Goal: Task Accomplishment & Management: Manage account settings

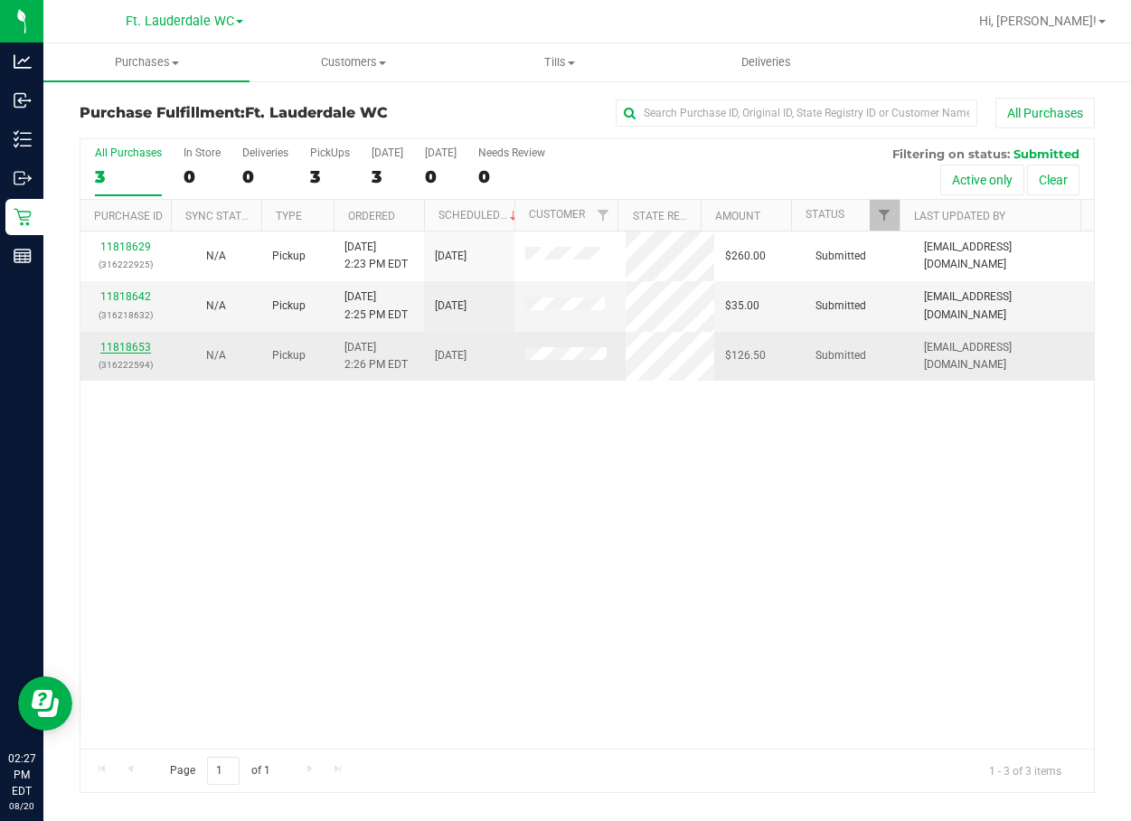
click at [128, 349] on link "11818653" at bounding box center [125, 347] width 51 height 13
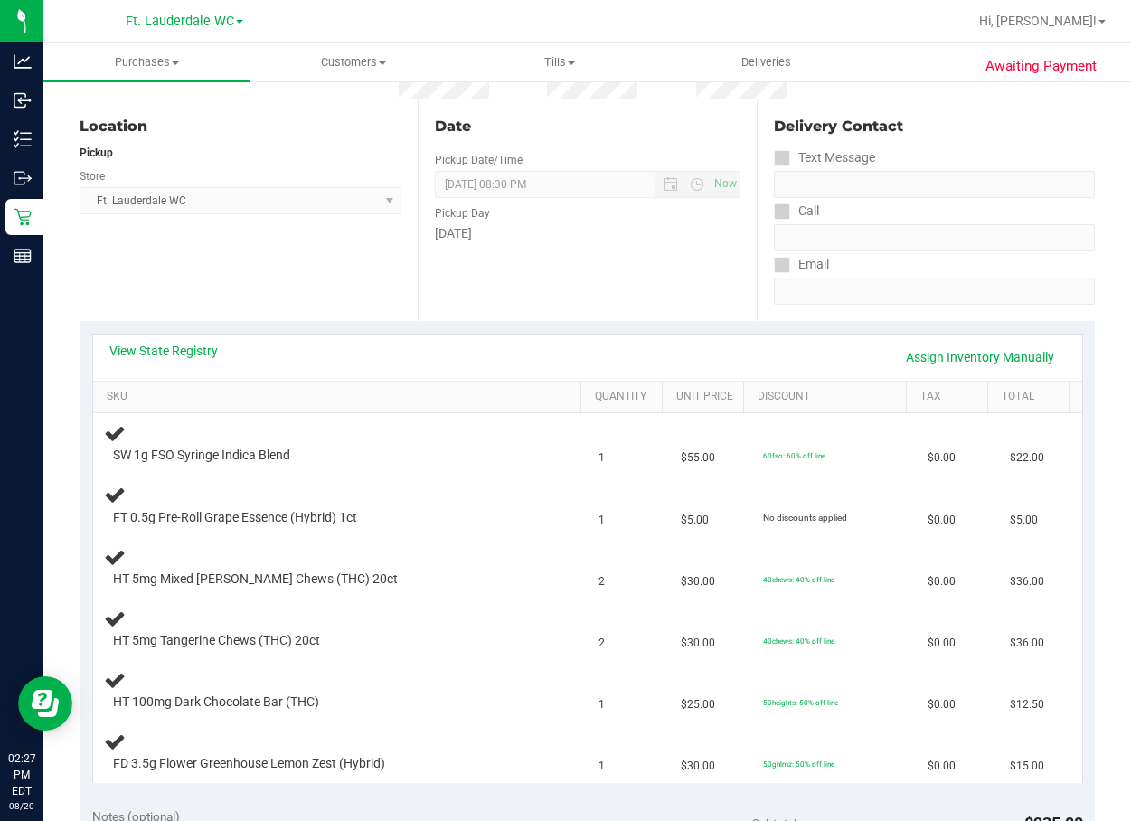
scroll to position [181, 0]
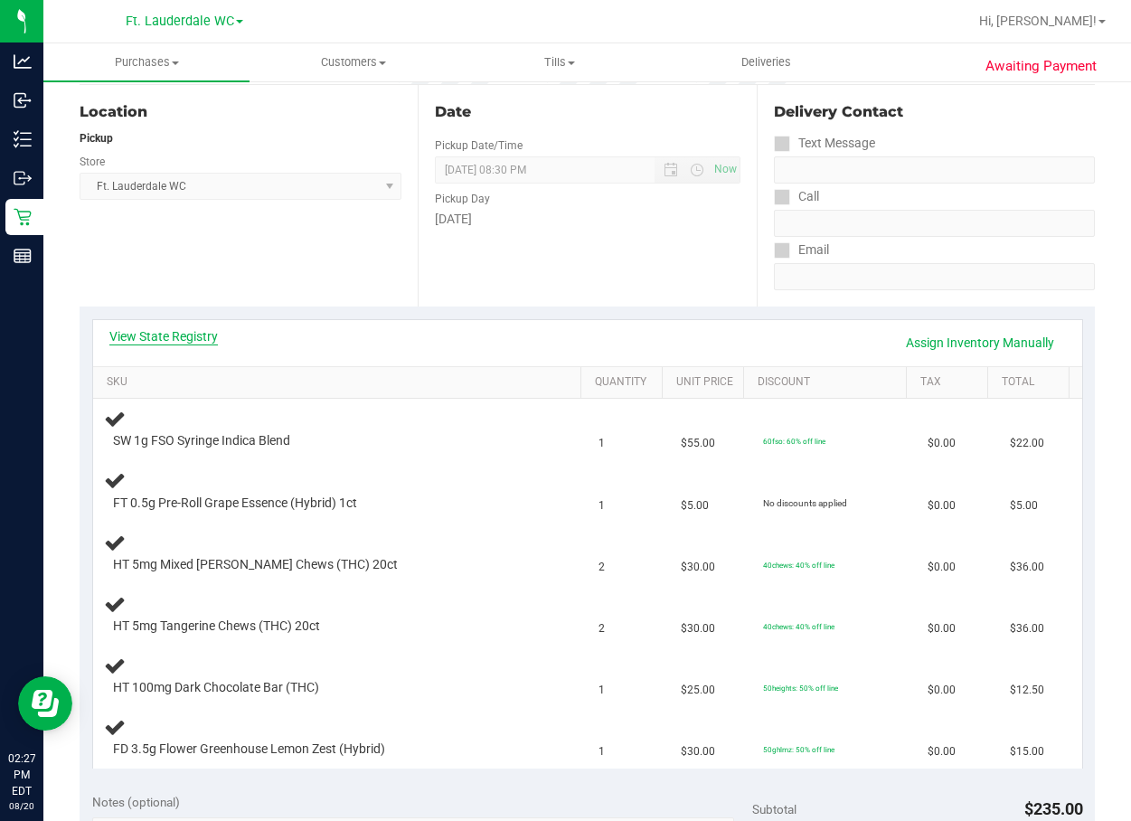
click at [197, 332] on link "View State Registry" at bounding box center [163, 336] width 109 height 18
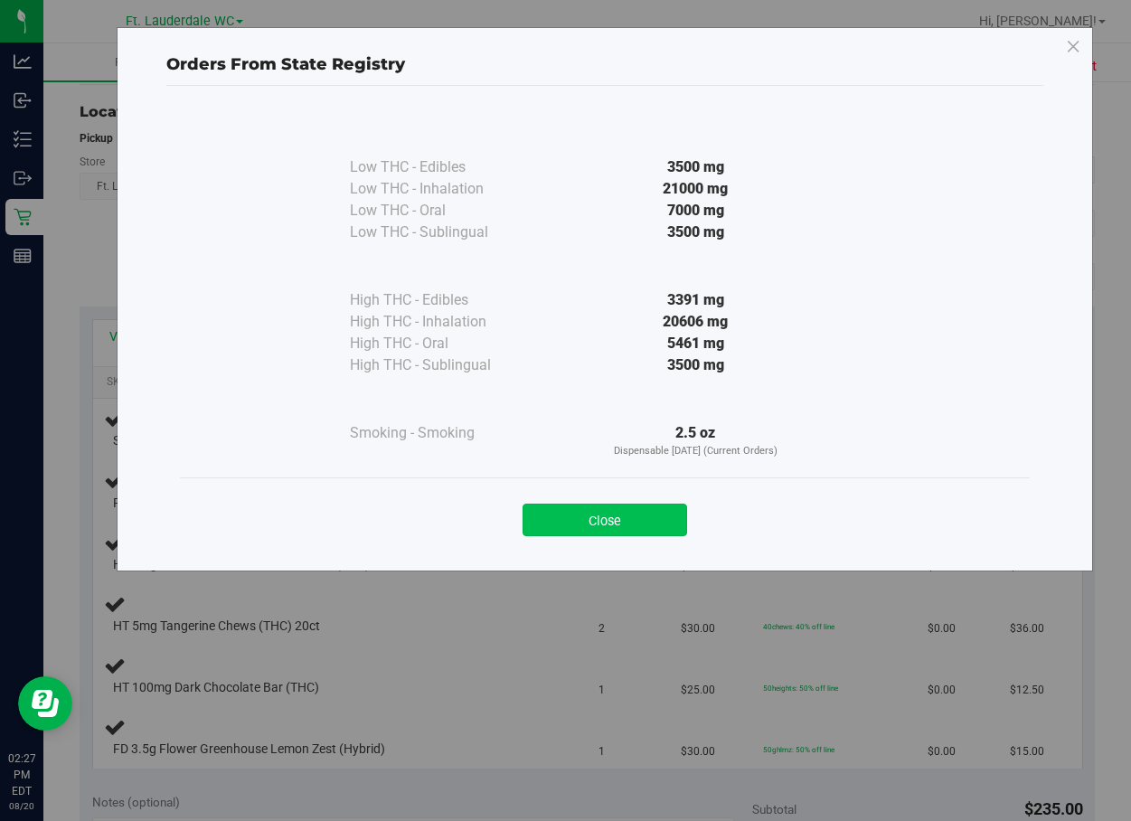
click at [641, 514] on button "Close" at bounding box center [605, 520] width 165 height 33
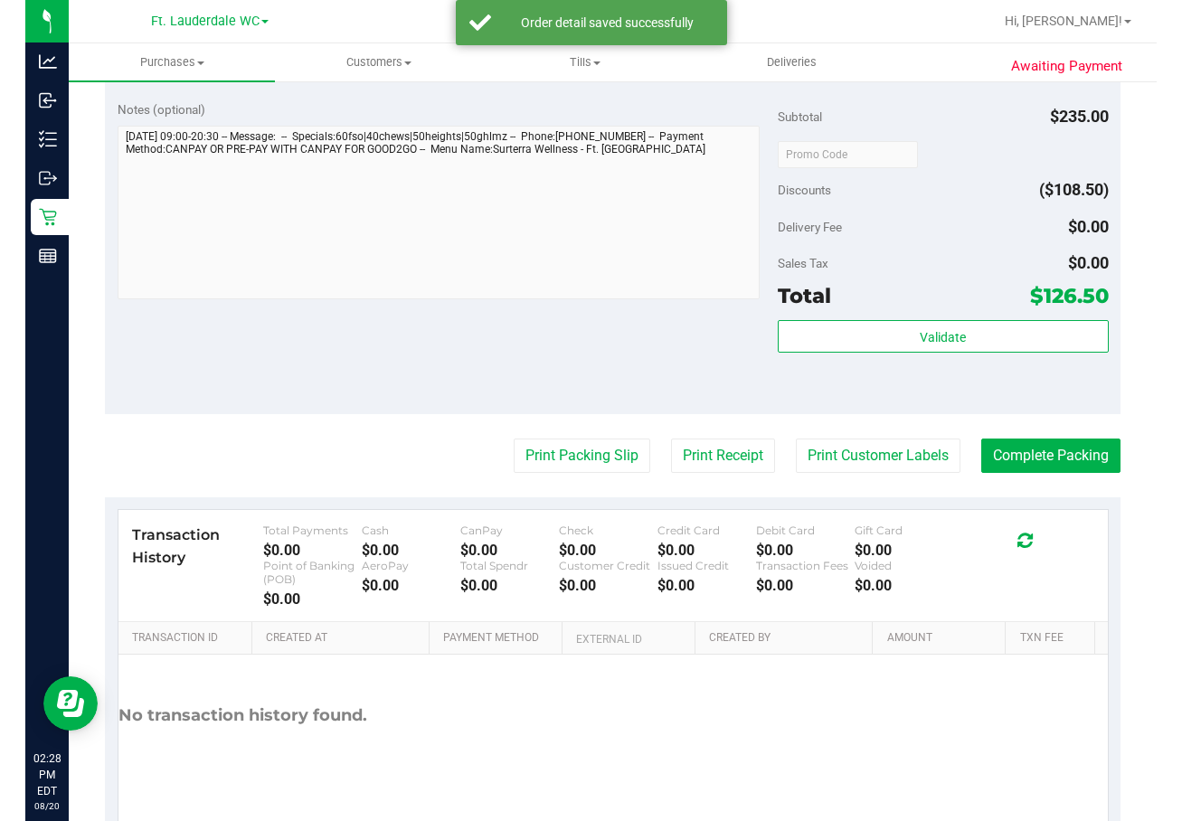
scroll to position [1342, 0]
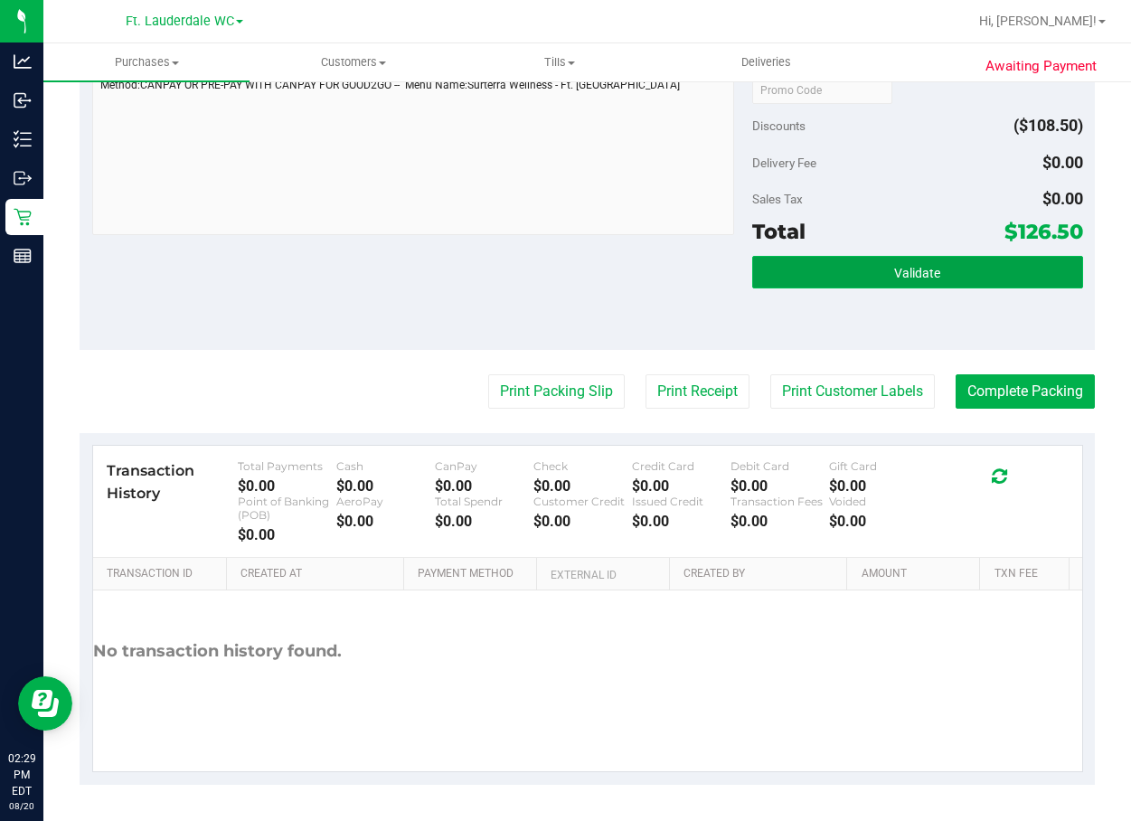
click at [873, 256] on button "Validate" at bounding box center [917, 272] width 330 height 33
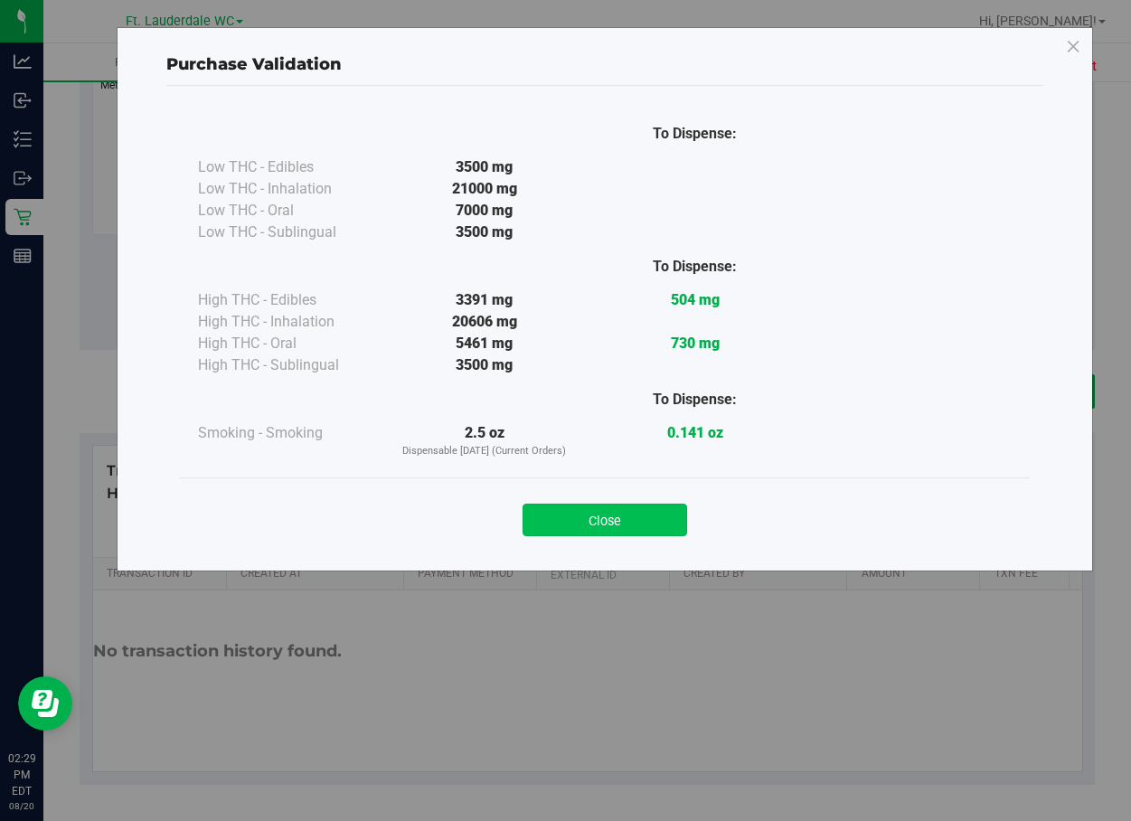
click at [656, 523] on button "Close" at bounding box center [605, 520] width 165 height 33
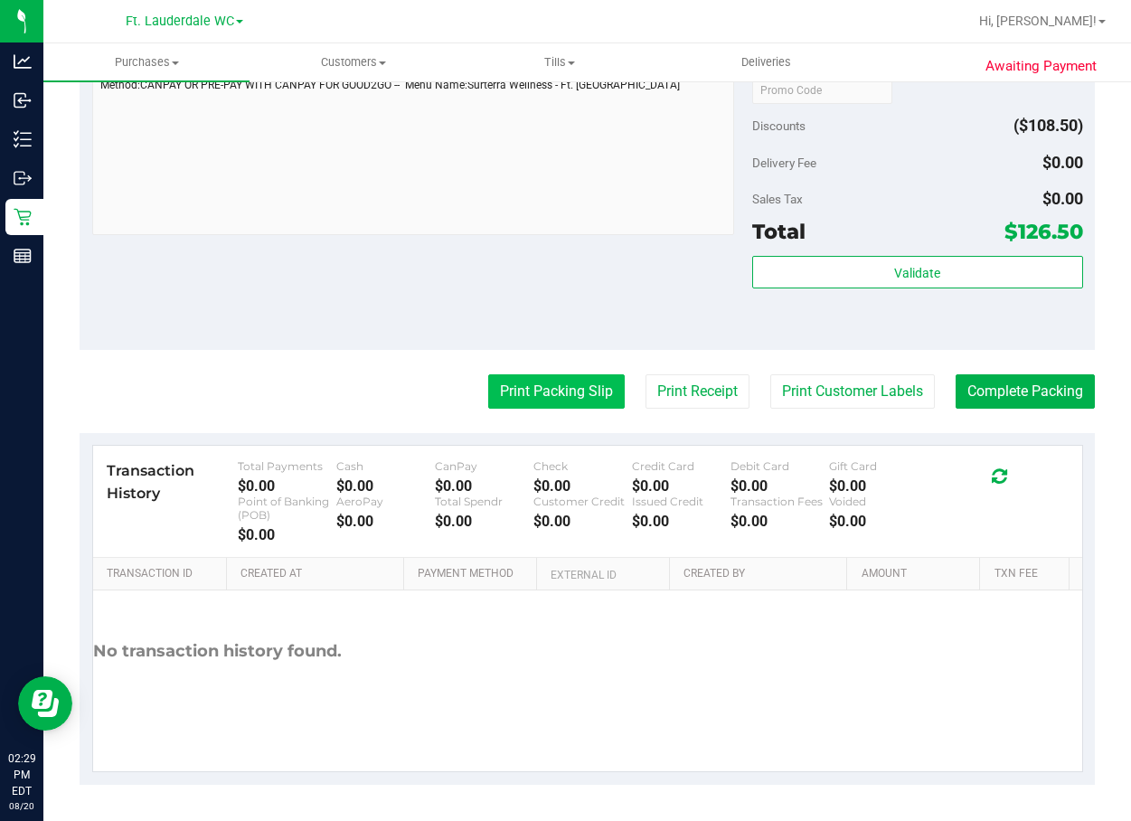
click at [599, 384] on button "Print Packing Slip" at bounding box center [556, 391] width 137 height 34
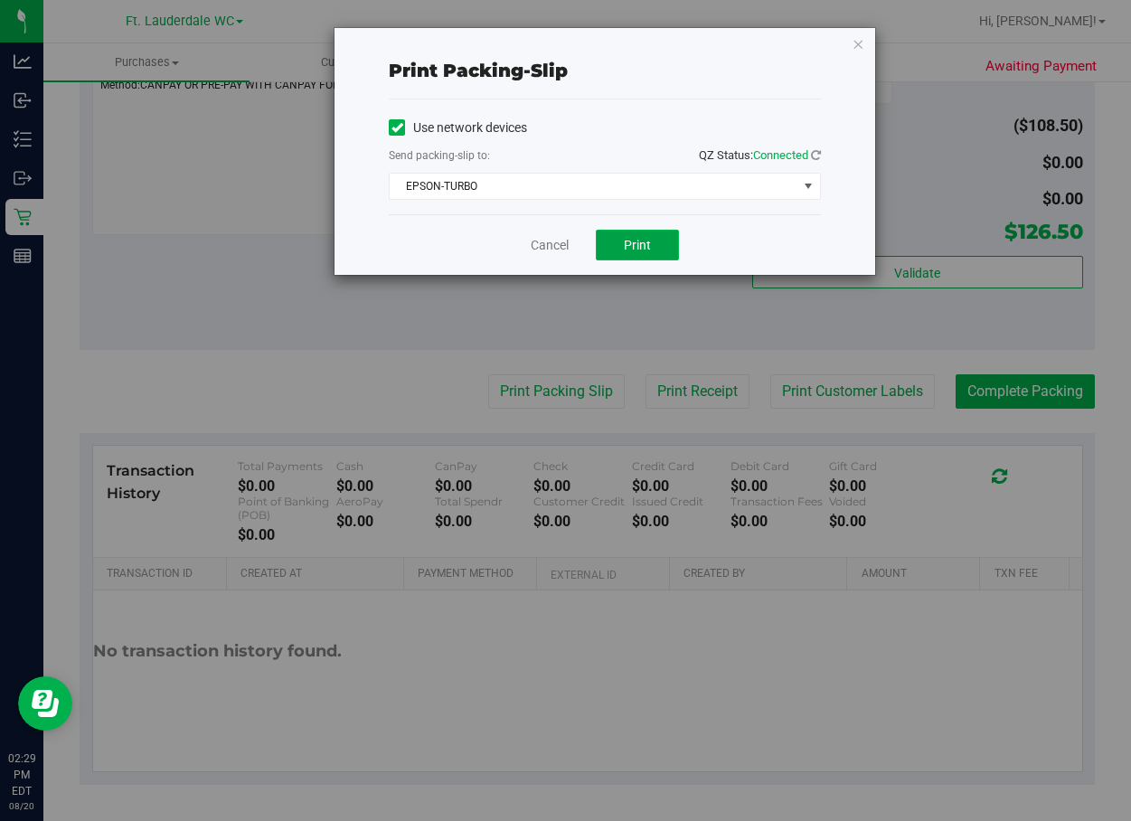
click at [663, 257] on button "Print" at bounding box center [637, 245] width 83 height 31
click at [555, 247] on link "Cancel" at bounding box center [550, 245] width 38 height 19
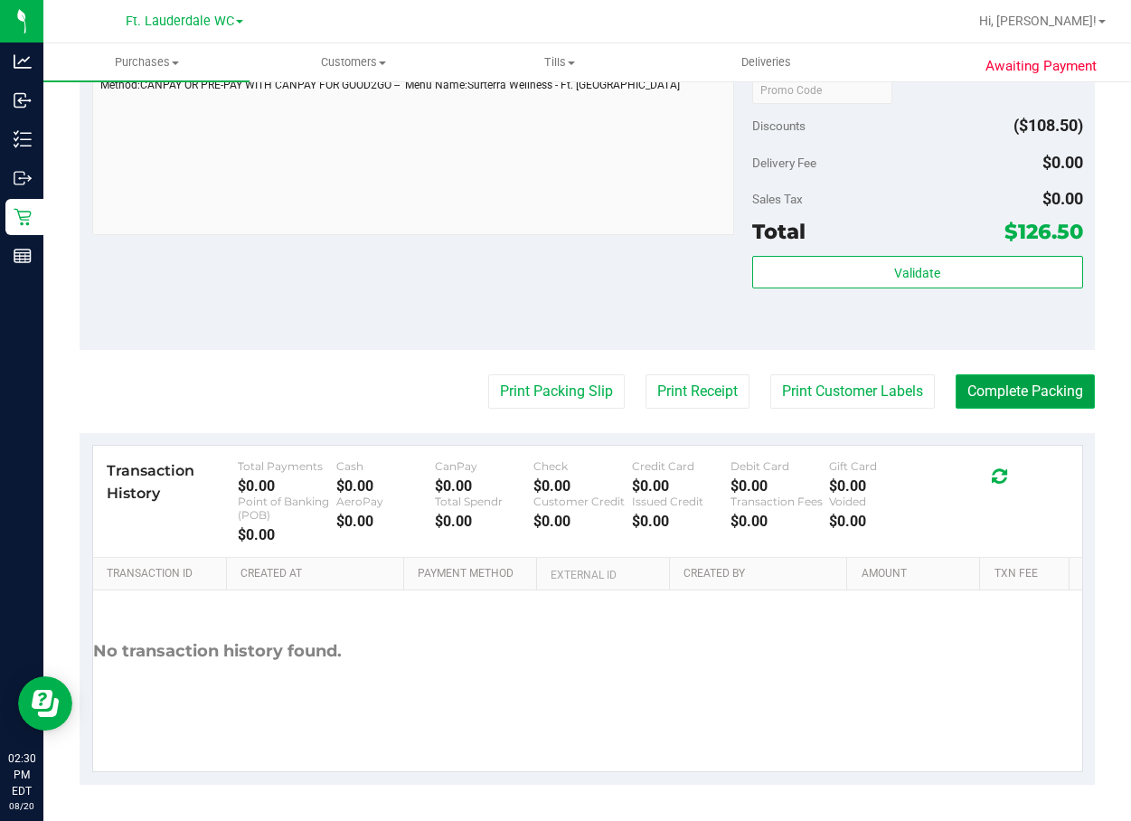
click at [960, 385] on button "Complete Packing" at bounding box center [1025, 391] width 139 height 34
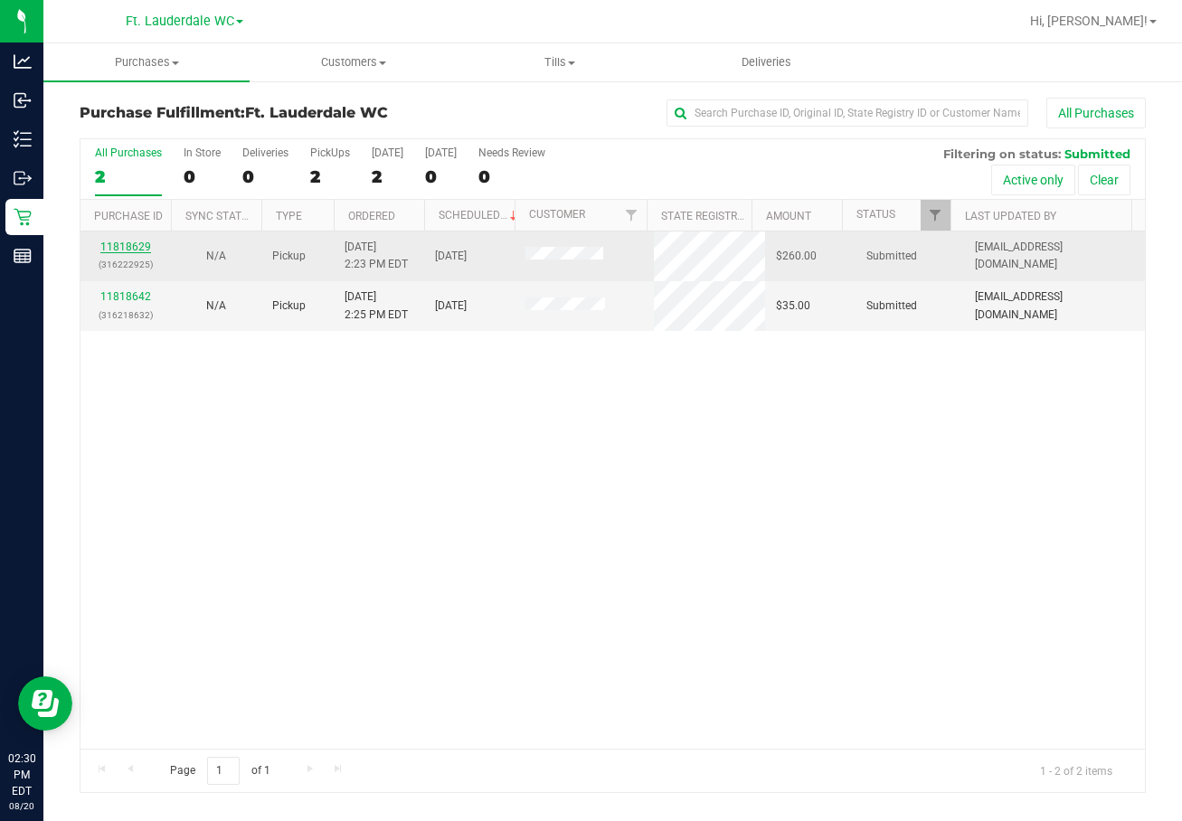
click at [112, 241] on link "11818629" at bounding box center [125, 247] width 51 height 13
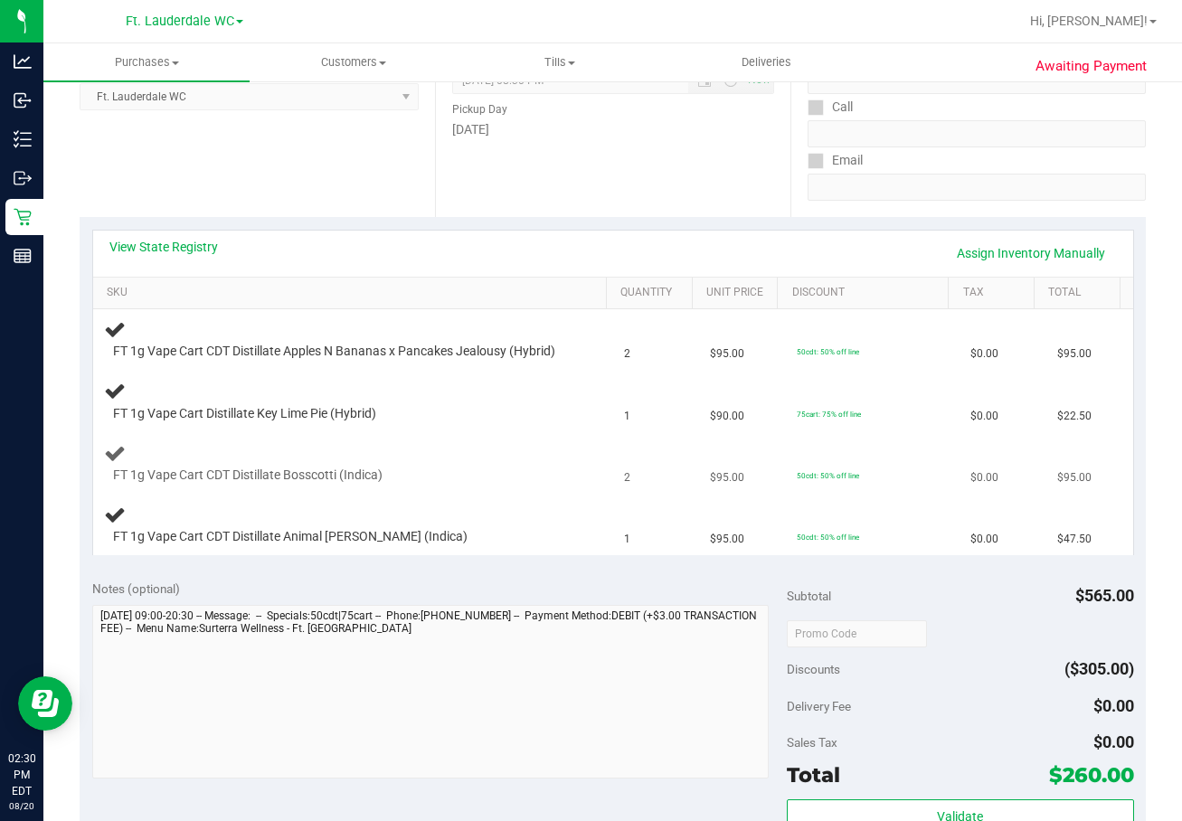
scroll to position [271, 0]
click at [179, 250] on link "View State Registry" at bounding box center [163, 246] width 109 height 18
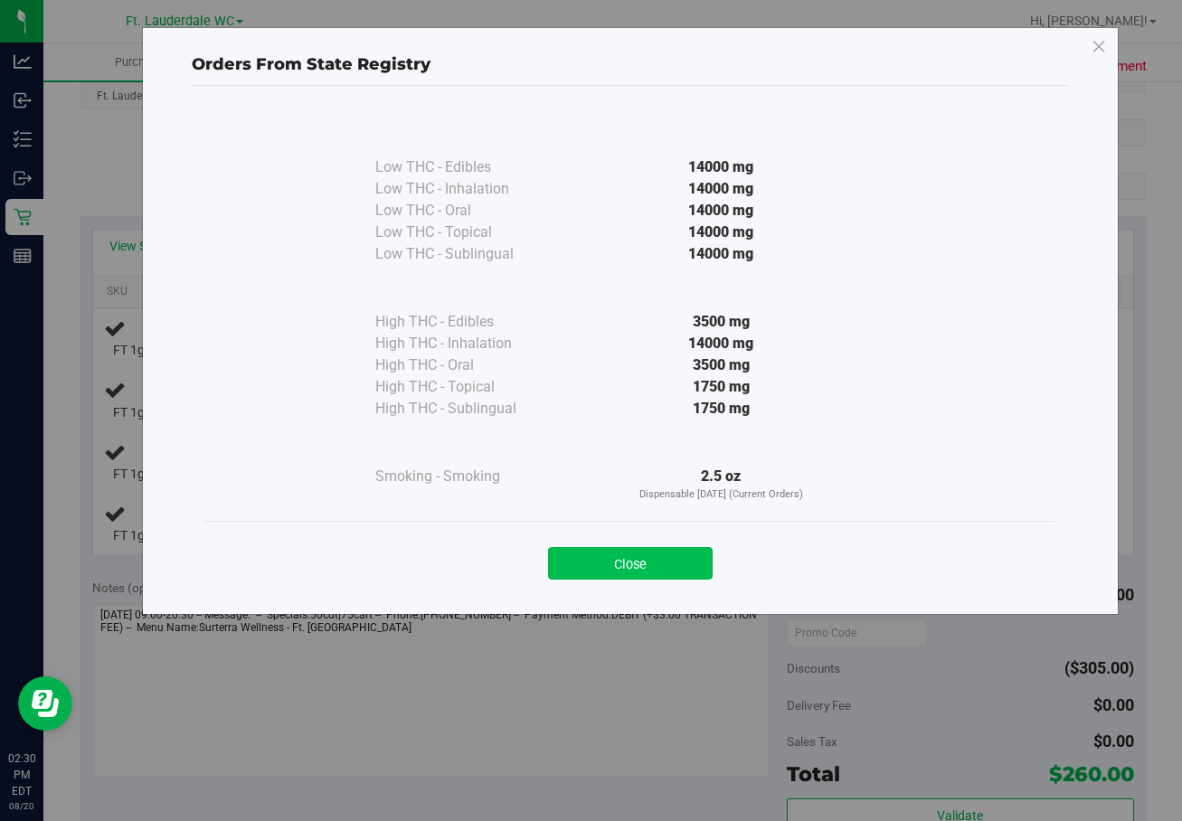
click at [630, 562] on button "Close" at bounding box center [630, 563] width 165 height 33
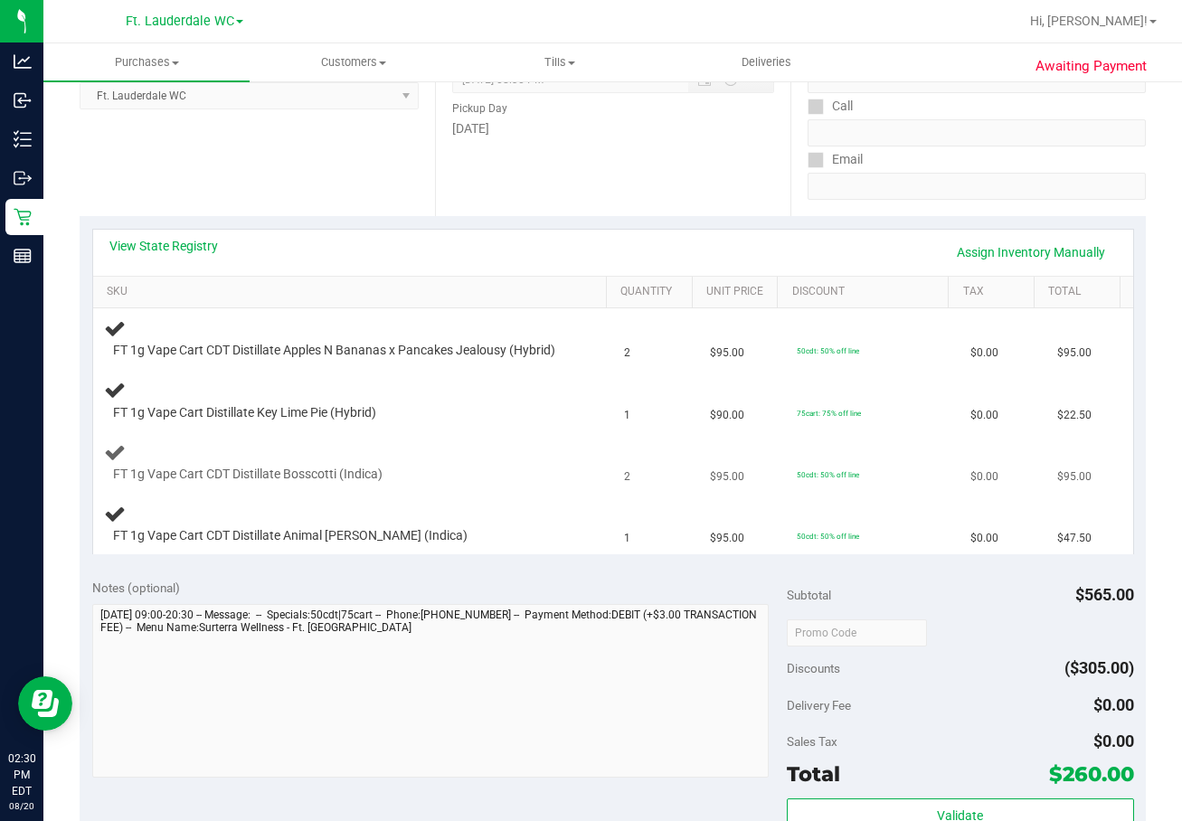
click at [447, 480] on div "FT 1g Vape Cart CDT Distillate Bosscotti (Indica)" at bounding box center [333, 475] width 458 height 18
click at [444, 462] on div "FT 1g Vape Cart CDT Distillate Bosscotti (Indica)" at bounding box center [353, 462] width 498 height 43
click at [335, 370] on td "FT 1g Vape Cart CDT Distillate Apples N Bananas x Pancakes Jealousy (Hybrid)" at bounding box center [353, 338] width 520 height 61
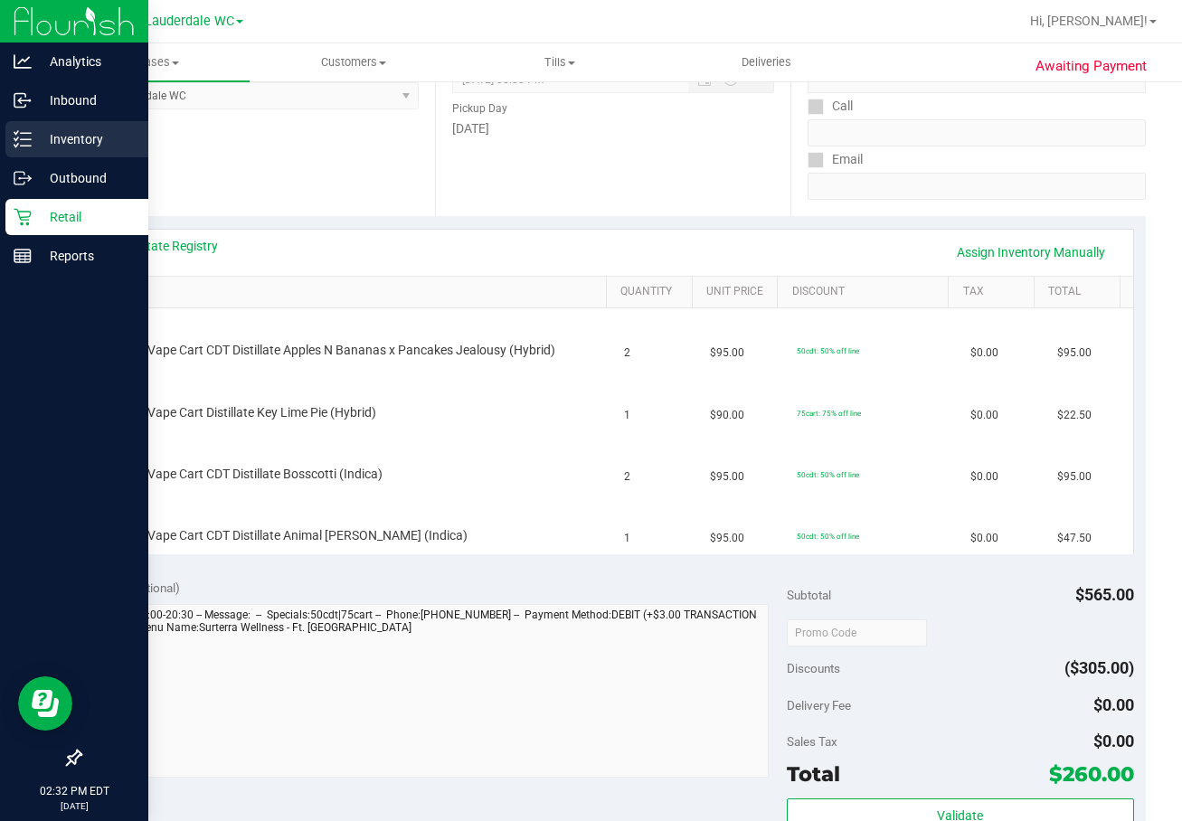
click at [43, 149] on p "Inventory" at bounding box center [86, 139] width 109 height 22
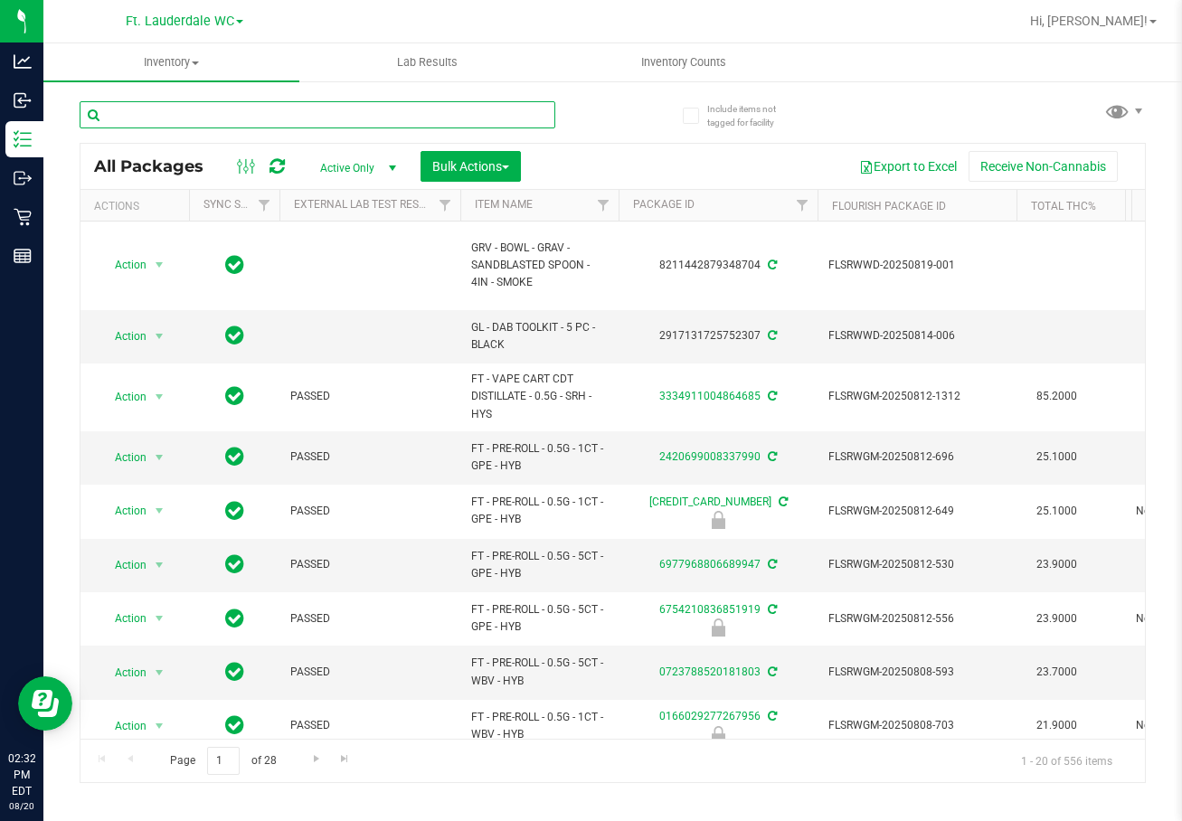
click at [316, 115] on input "text" at bounding box center [318, 114] width 476 height 27
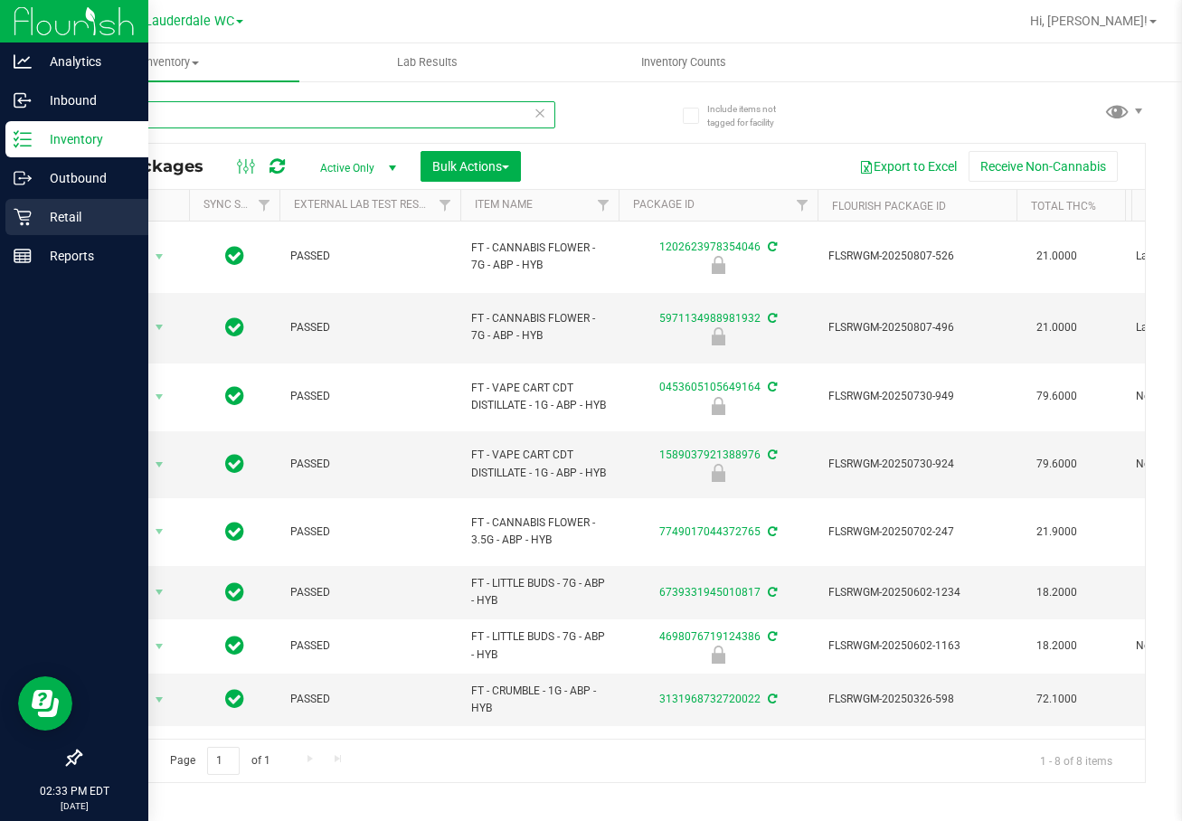
type input "abp"
click at [38, 226] on p "Retail" at bounding box center [86, 217] width 109 height 22
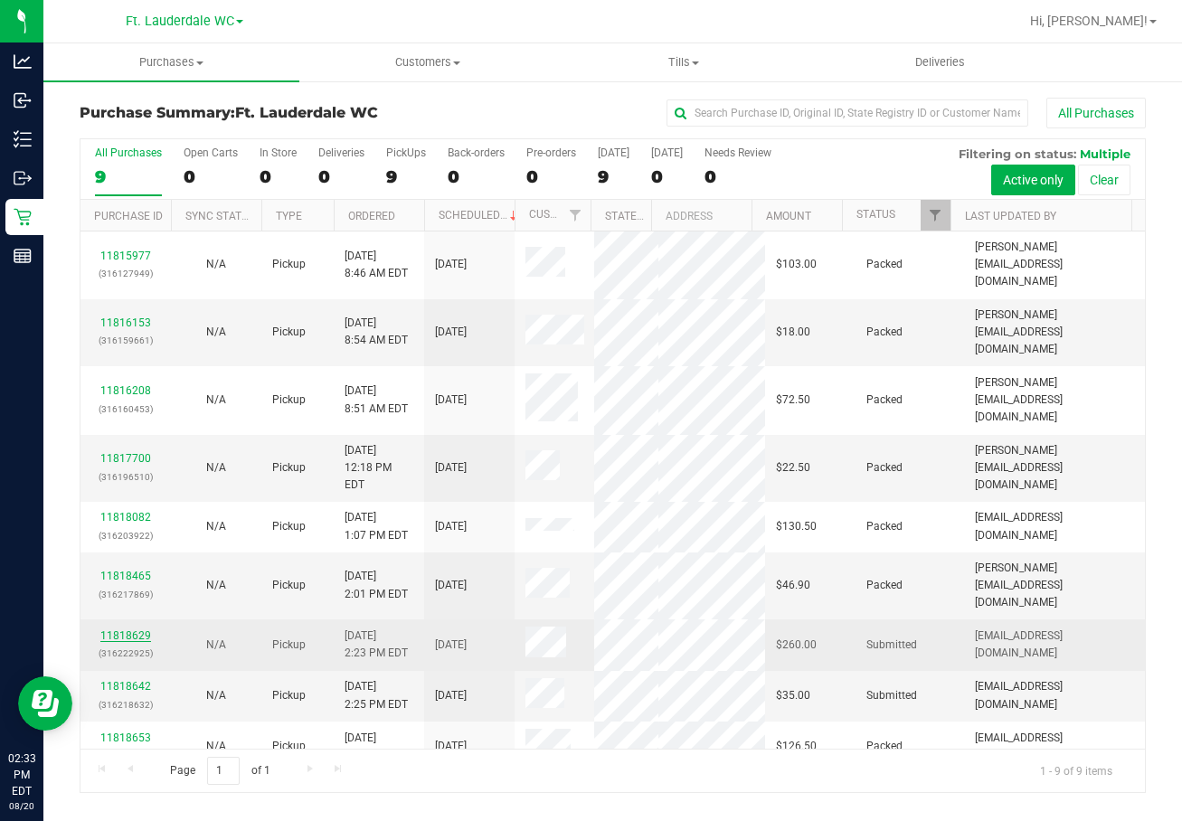
click at [127, 629] on link "11818629" at bounding box center [125, 635] width 51 height 13
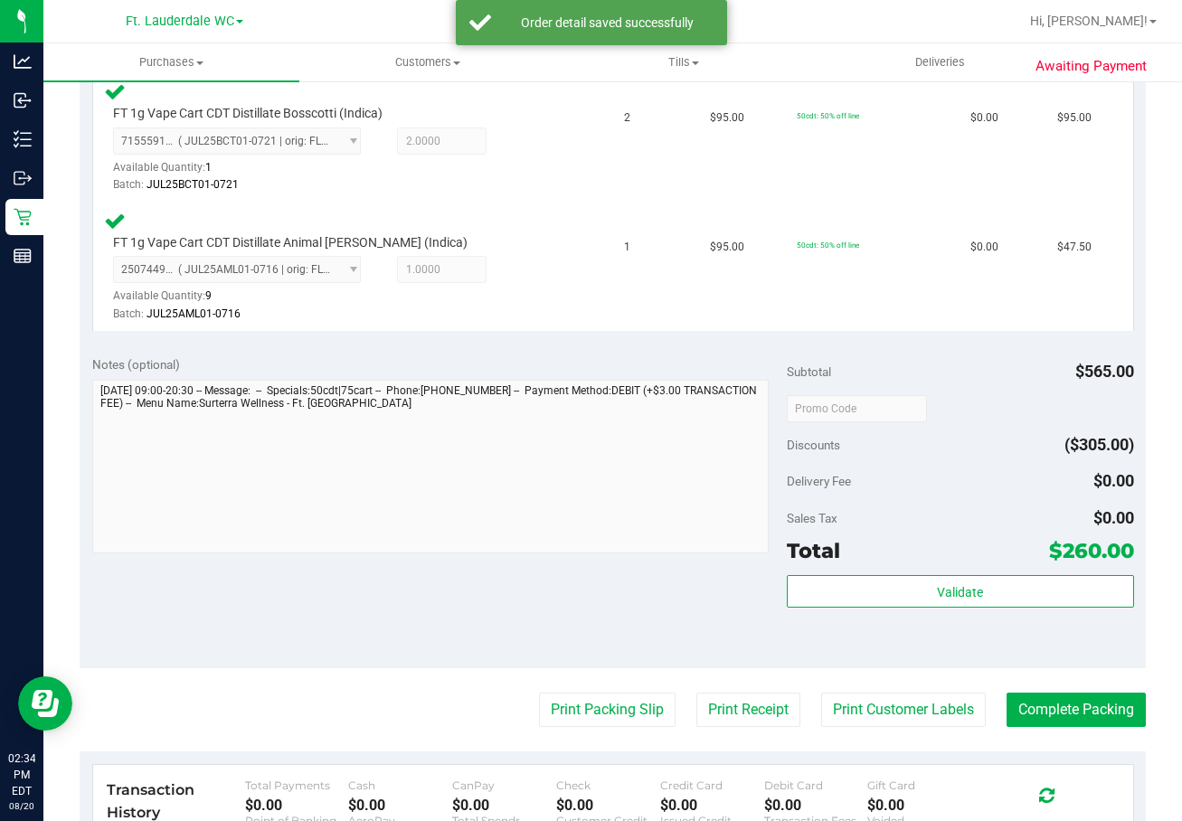
scroll to position [814, 0]
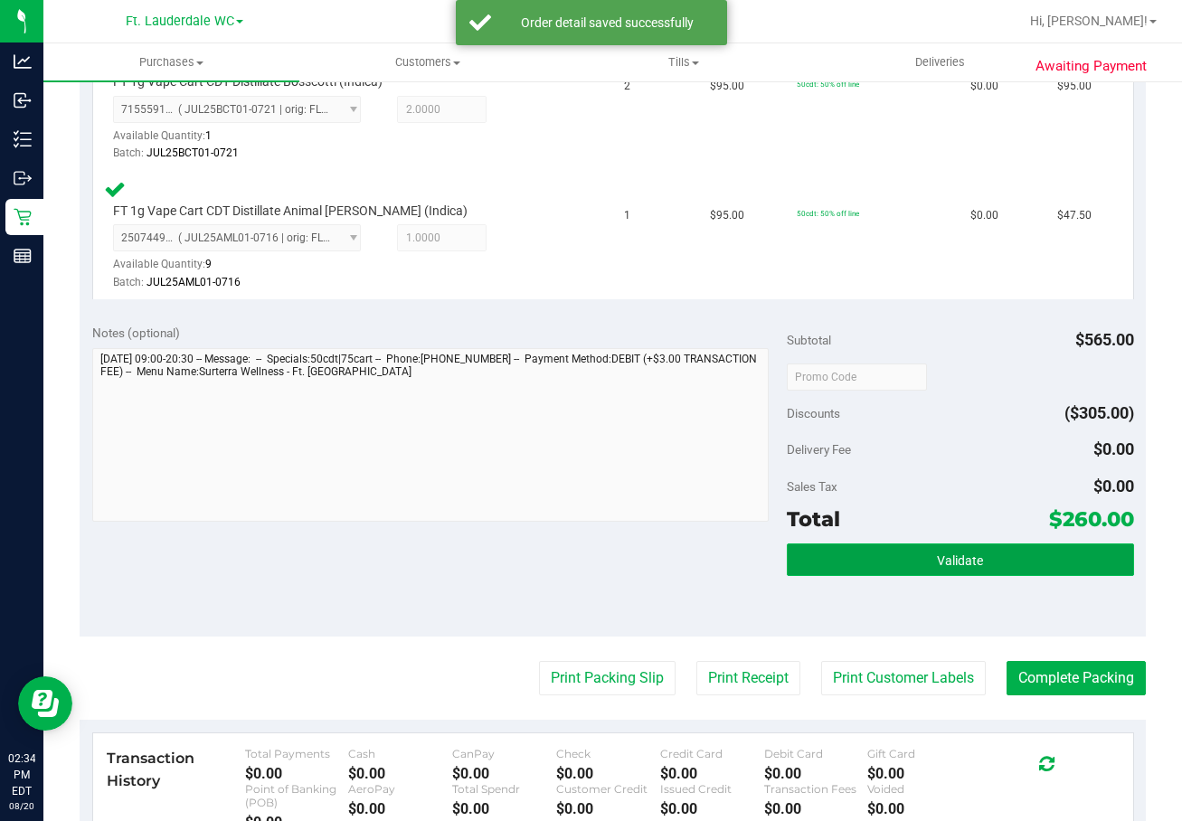
click at [937, 568] on span "Validate" at bounding box center [960, 560] width 46 height 14
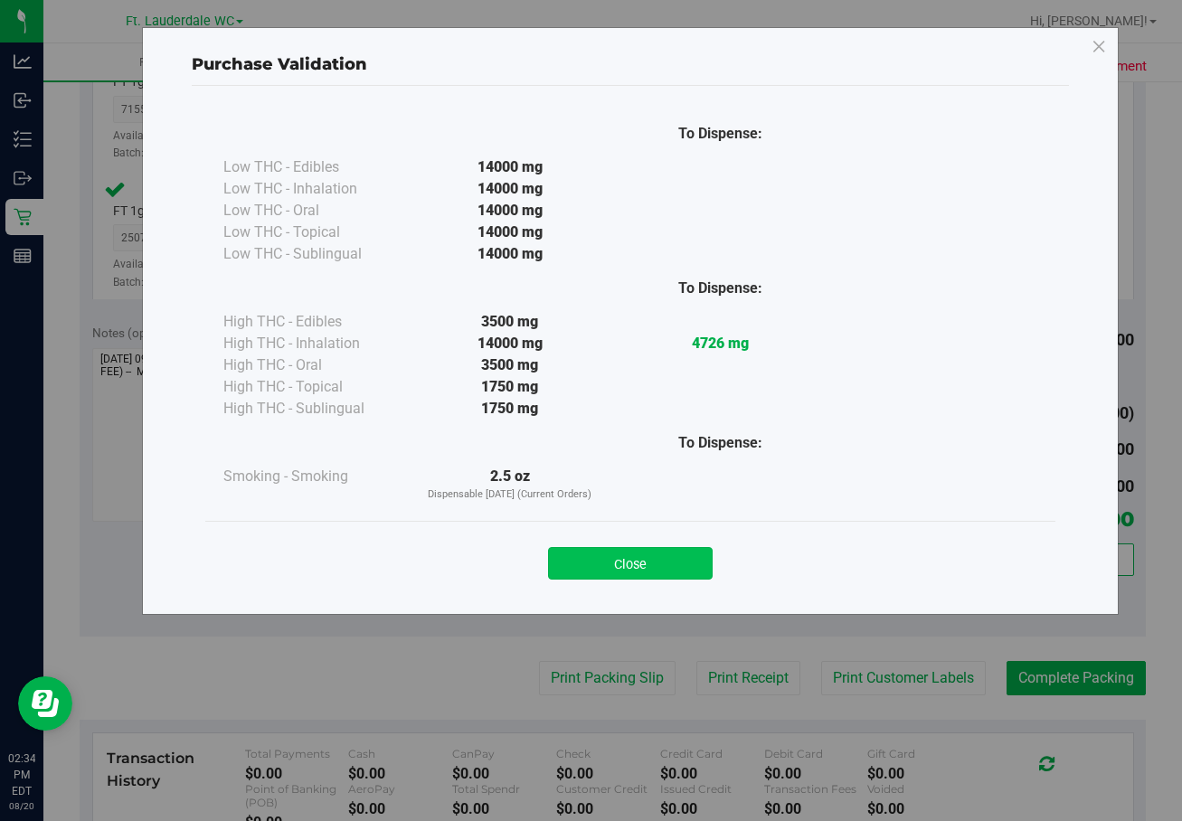
click at [670, 568] on button "Close" at bounding box center [630, 563] width 165 height 33
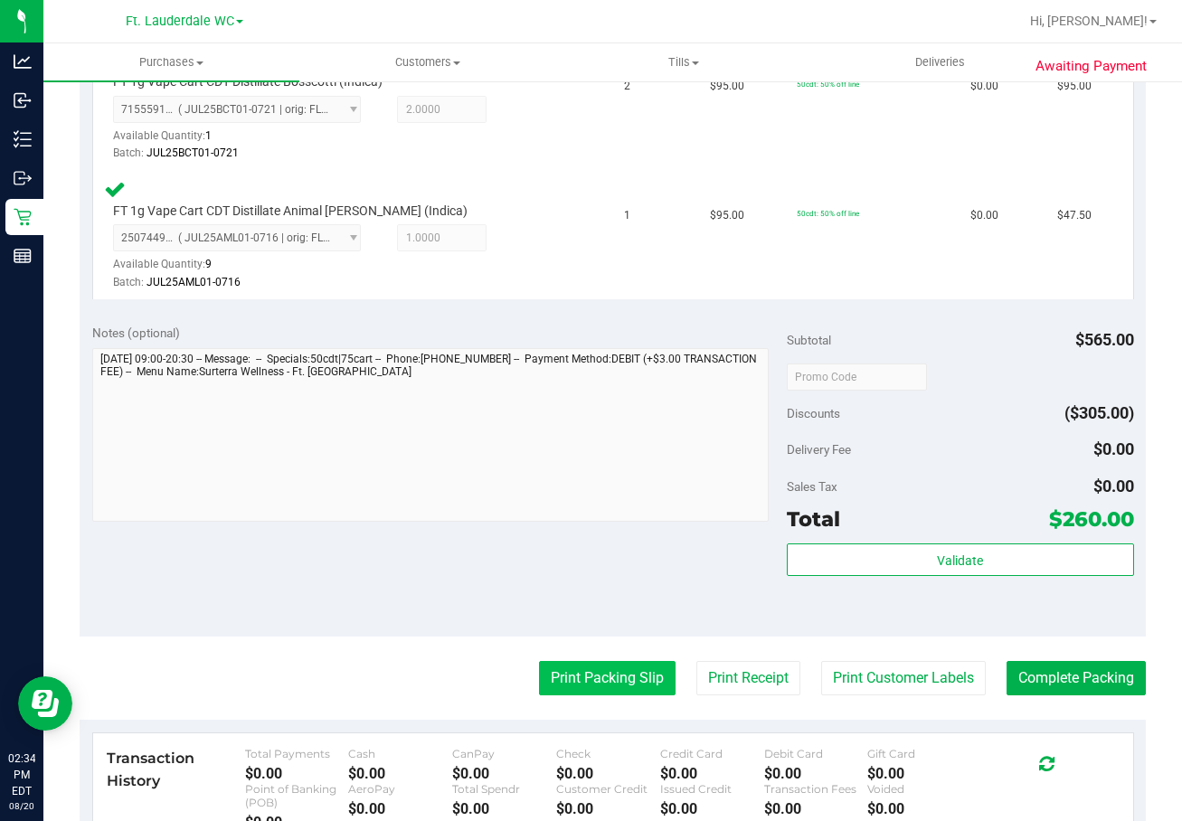
click at [617, 688] on button "Print Packing Slip" at bounding box center [607, 678] width 137 height 34
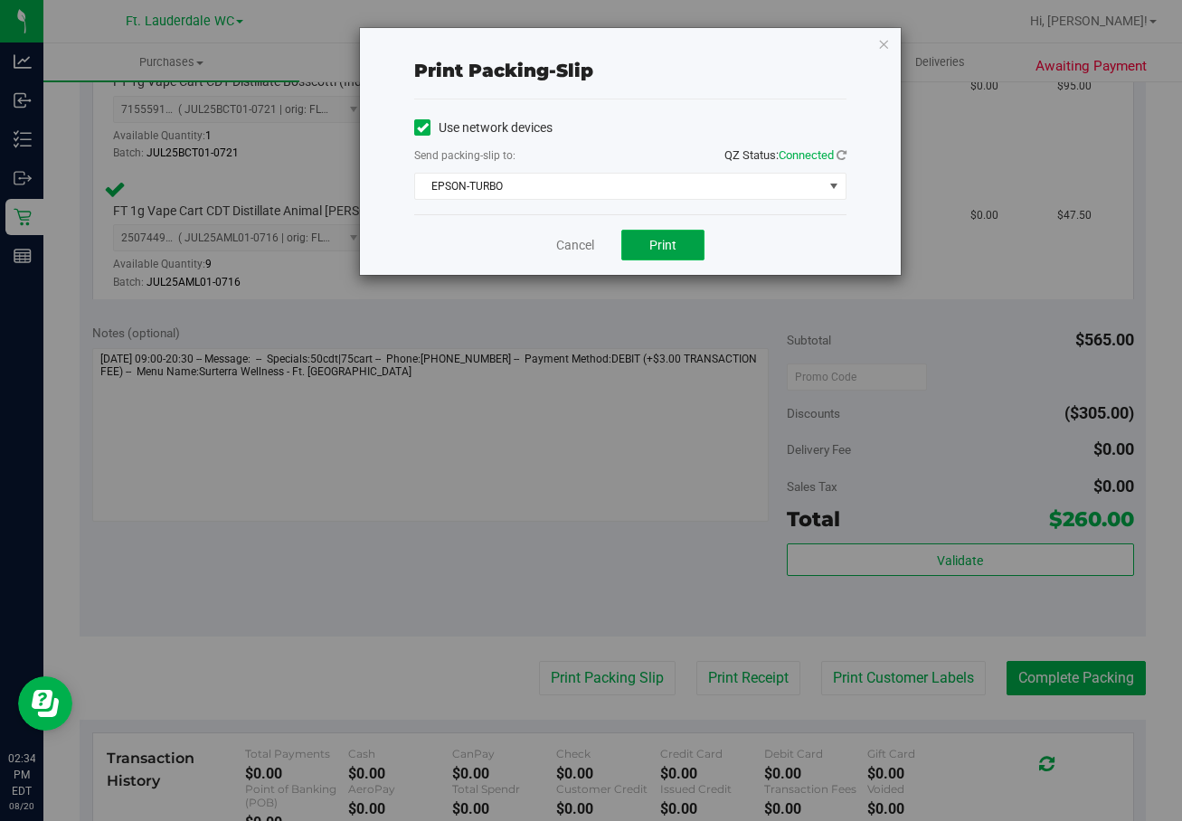
click at [685, 234] on button "Print" at bounding box center [662, 245] width 83 height 31
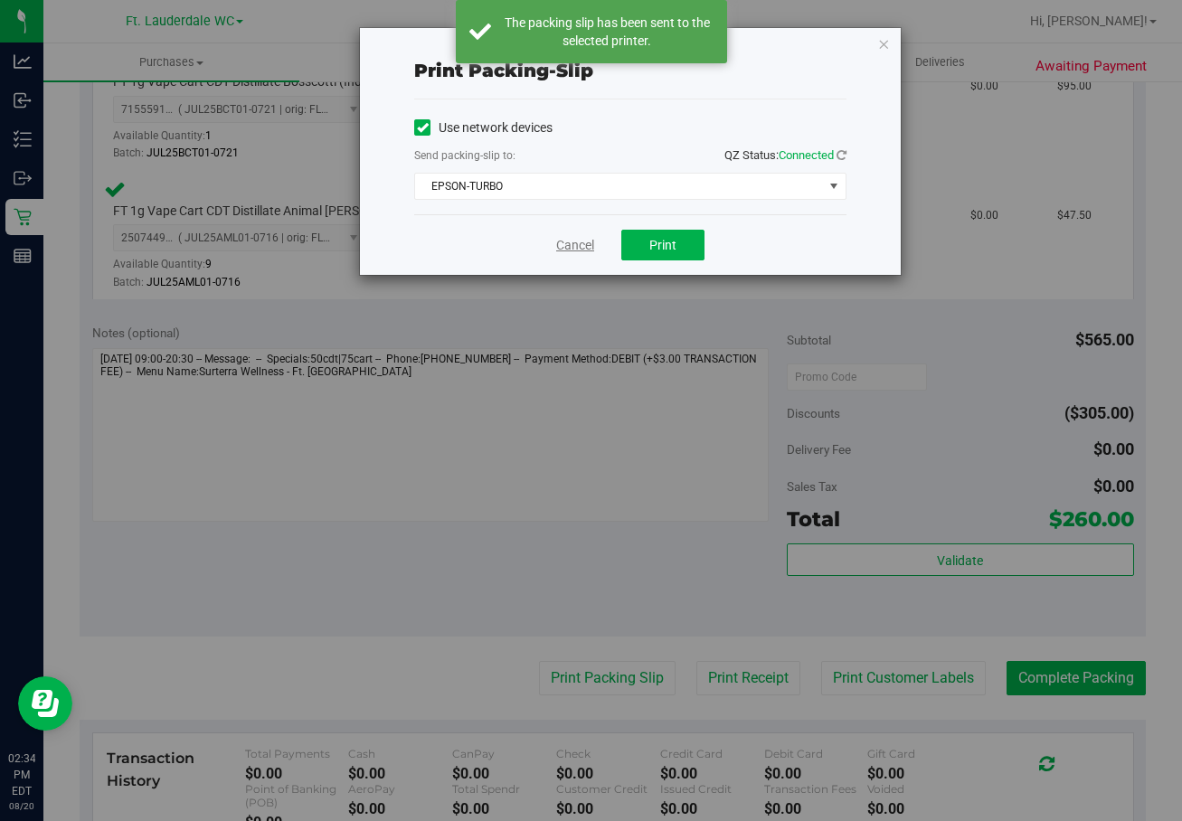
click at [589, 245] on link "Cancel" at bounding box center [575, 245] width 38 height 19
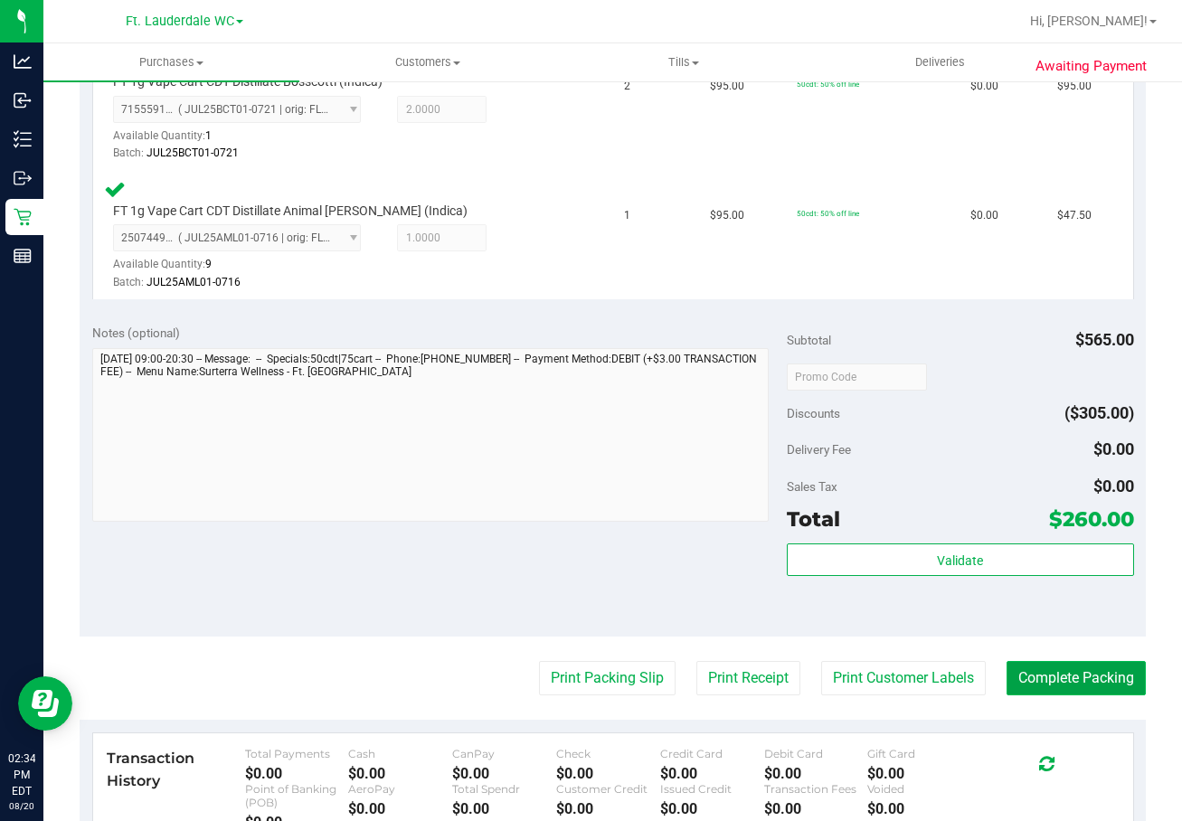
click at [960, 694] on button "Complete Packing" at bounding box center [1075, 678] width 139 height 34
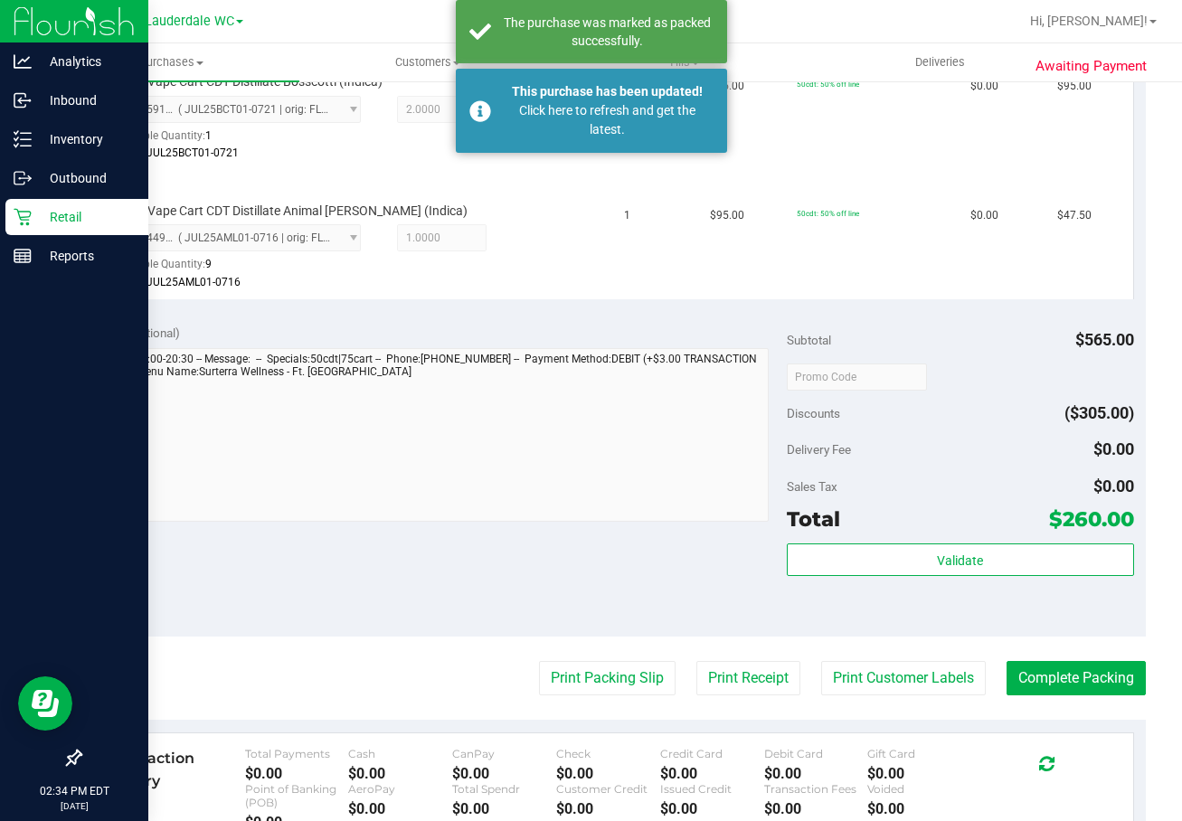
click at [32, 219] on p "Retail" at bounding box center [86, 217] width 109 height 22
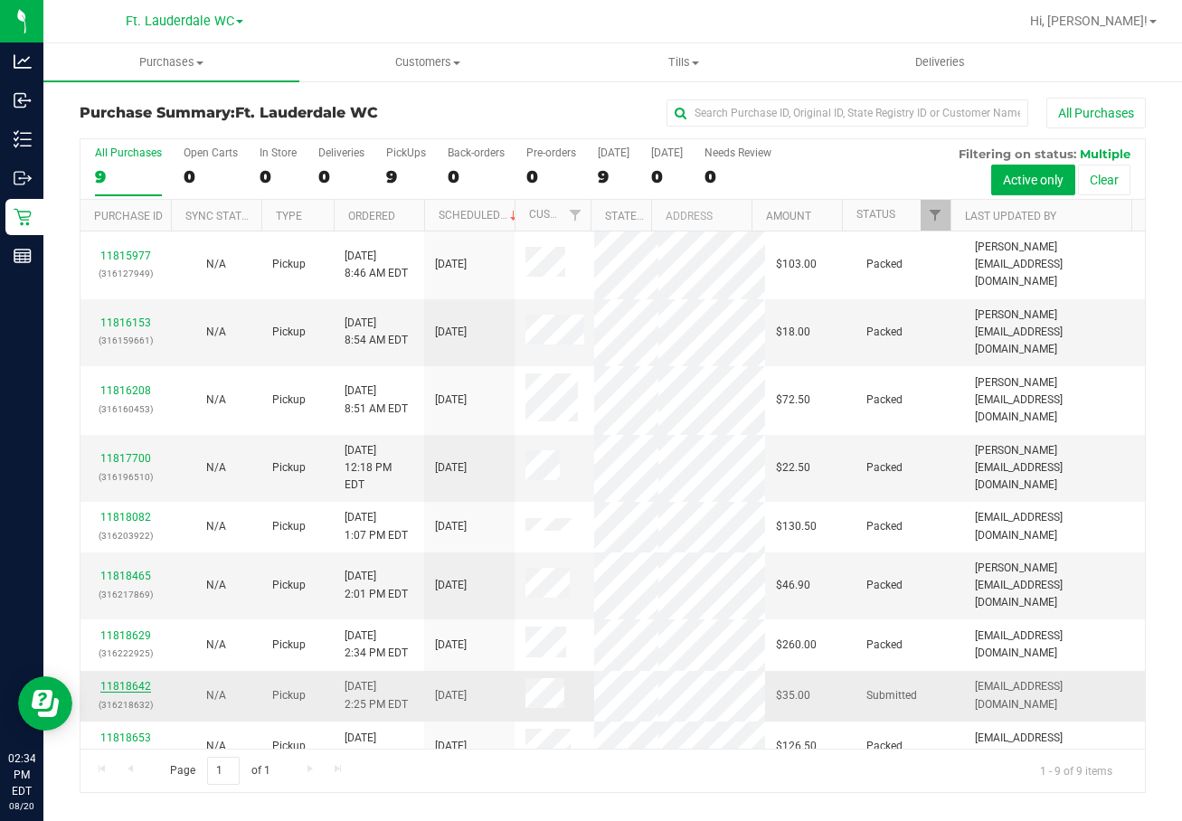
click at [135, 680] on link "11818642" at bounding box center [125, 686] width 51 height 13
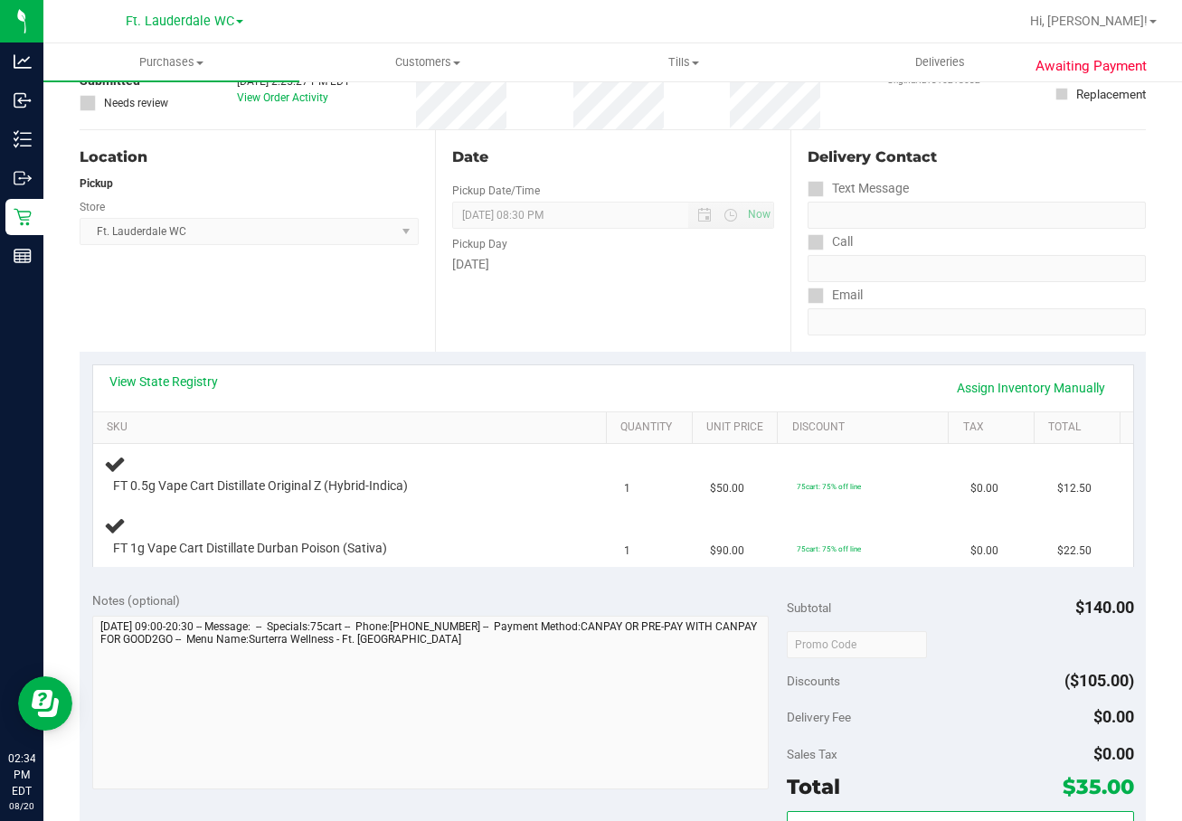
scroll to position [181, 0]
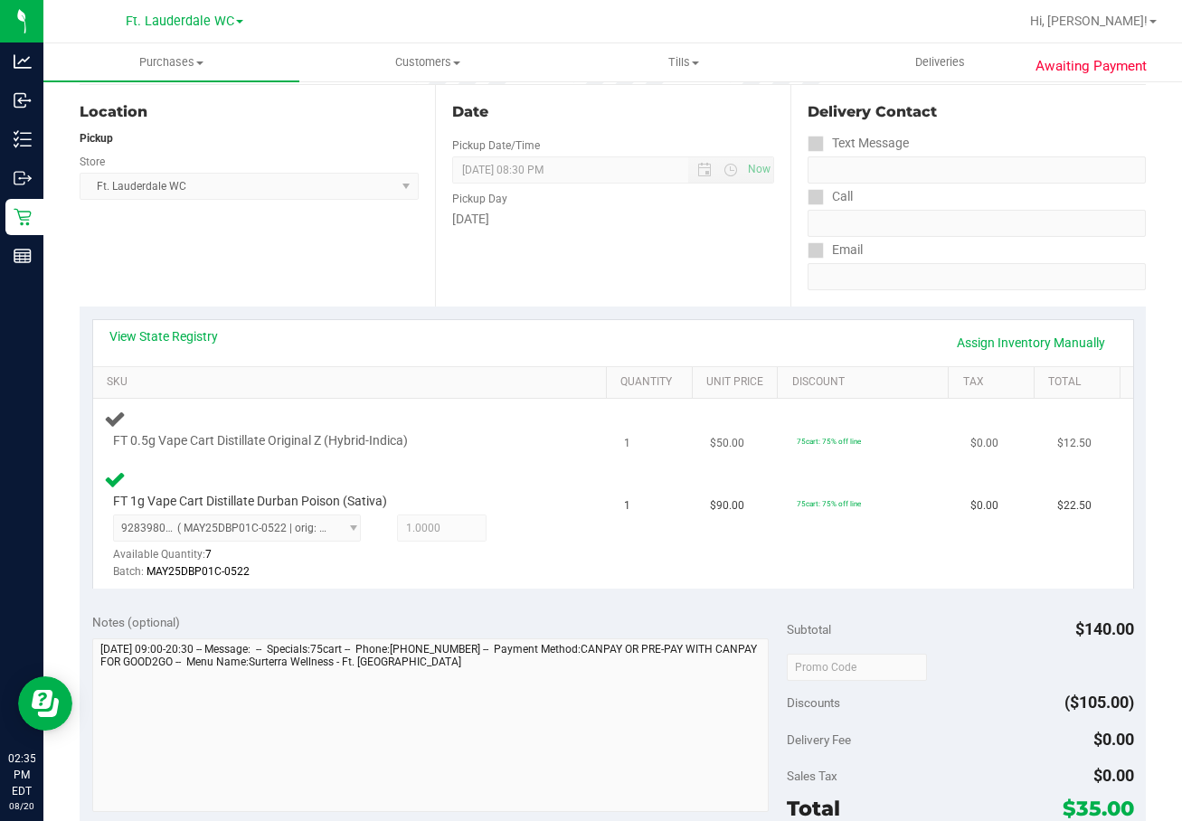
click at [439, 424] on div "FT 0.5g Vape Cart Distillate Original Z (Hybrid-Indica)" at bounding box center [353, 429] width 498 height 43
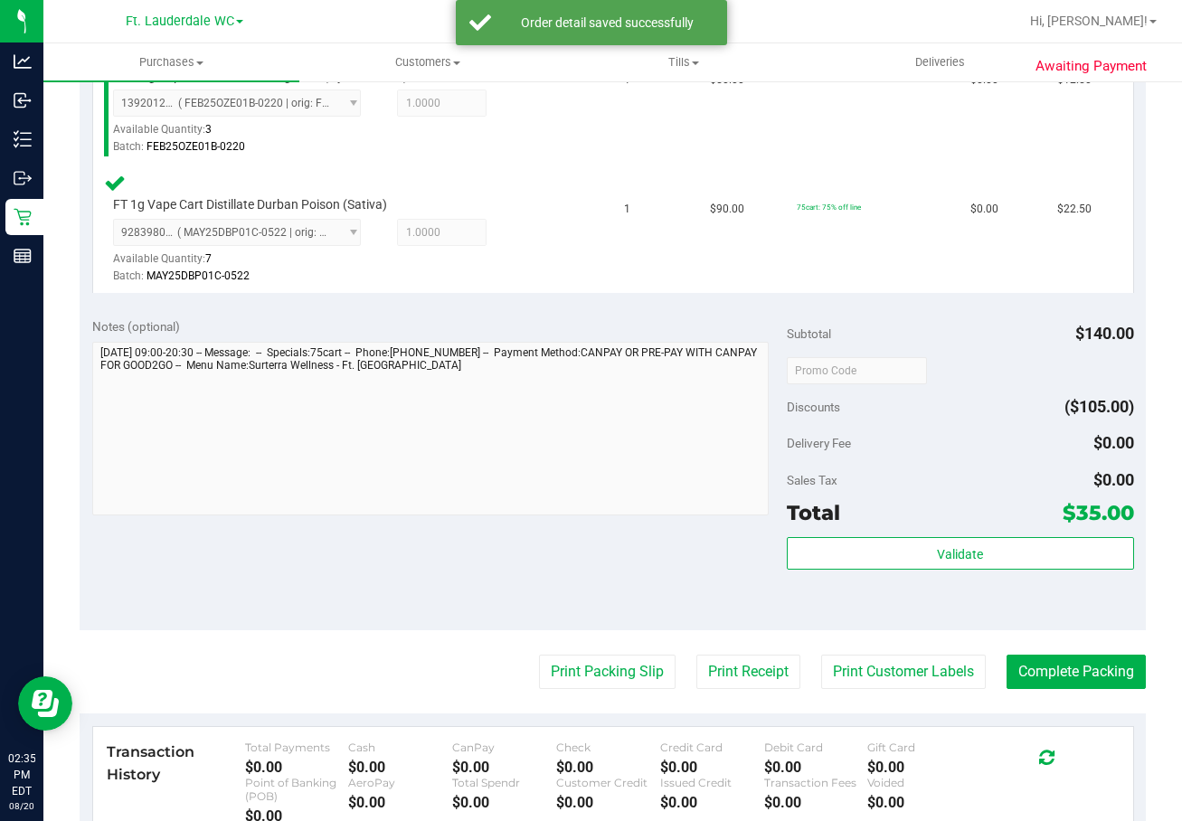
scroll to position [633, 0]
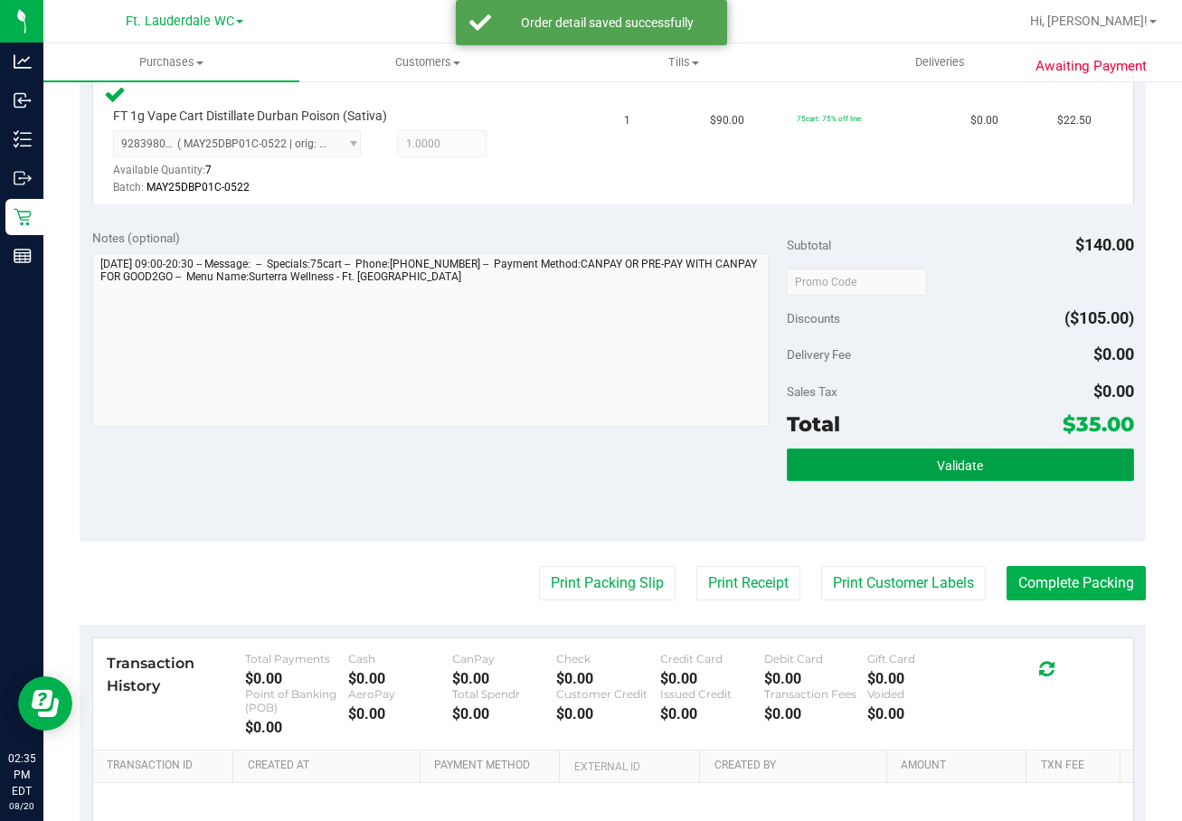
click at [927, 476] on button "Validate" at bounding box center [960, 465] width 347 height 33
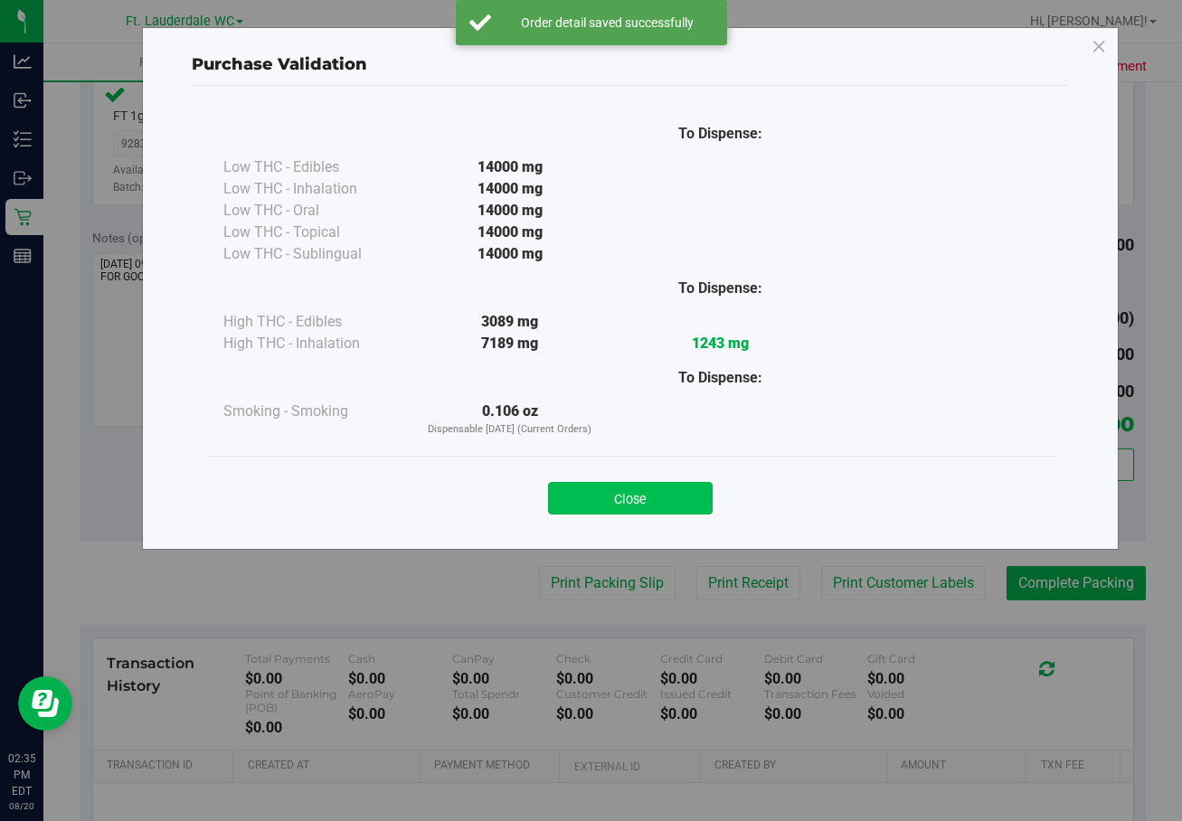
click at [649, 495] on button "Close" at bounding box center [630, 498] width 165 height 33
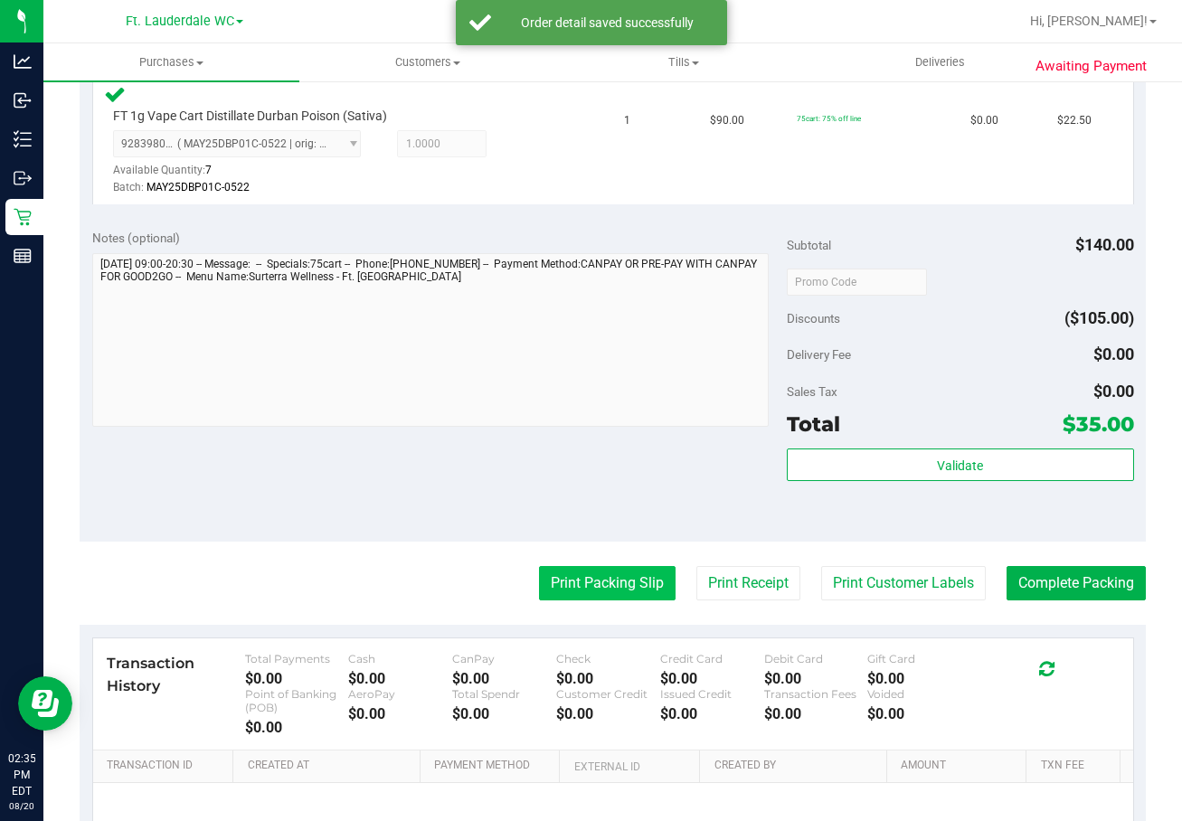
click at [617, 577] on button "Print Packing Slip" at bounding box center [607, 583] width 137 height 34
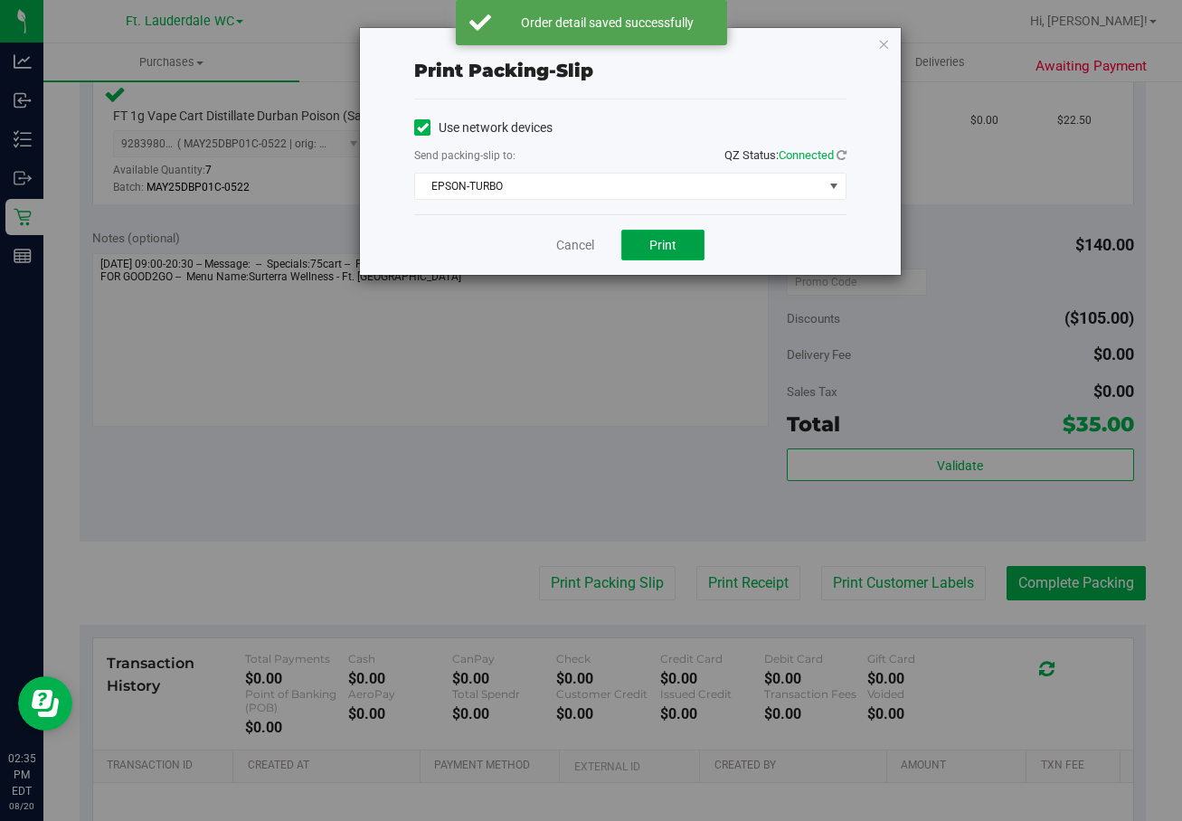
click at [670, 244] on span "Print" at bounding box center [662, 245] width 27 height 14
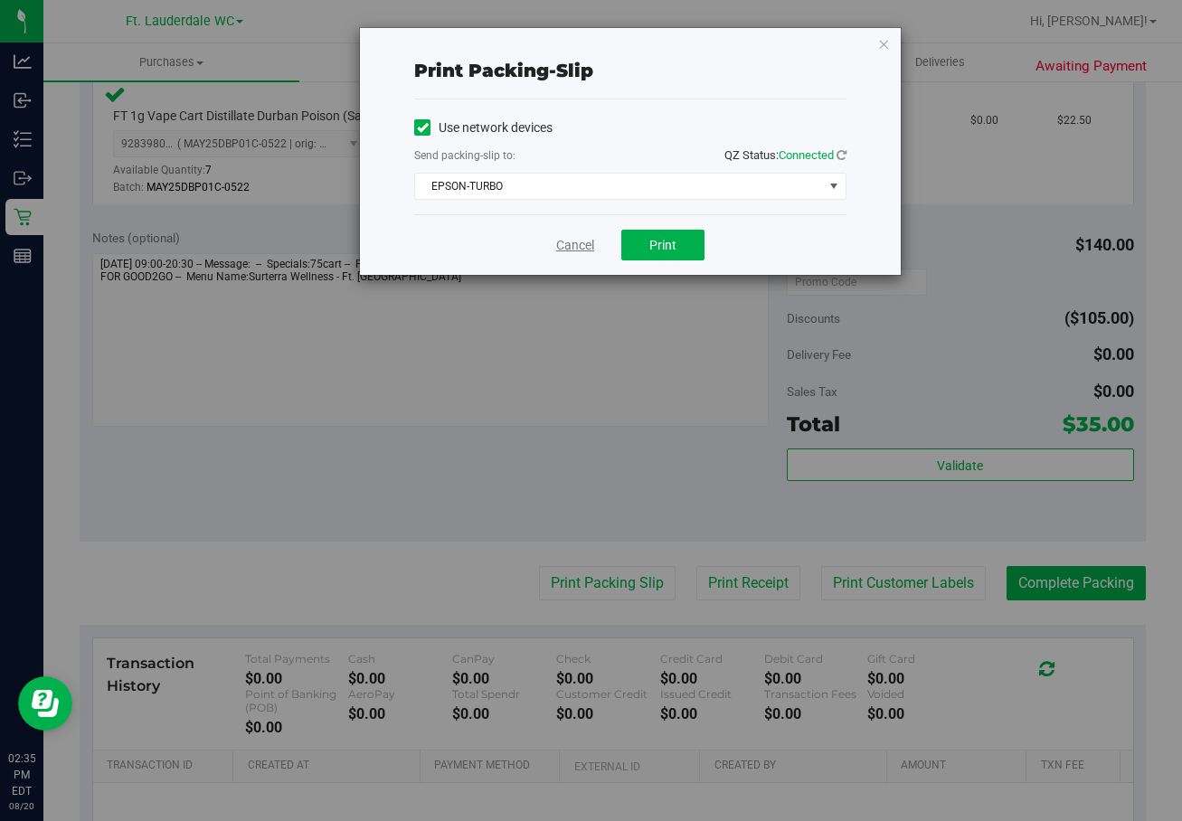
click at [576, 253] on link "Cancel" at bounding box center [575, 245] width 38 height 19
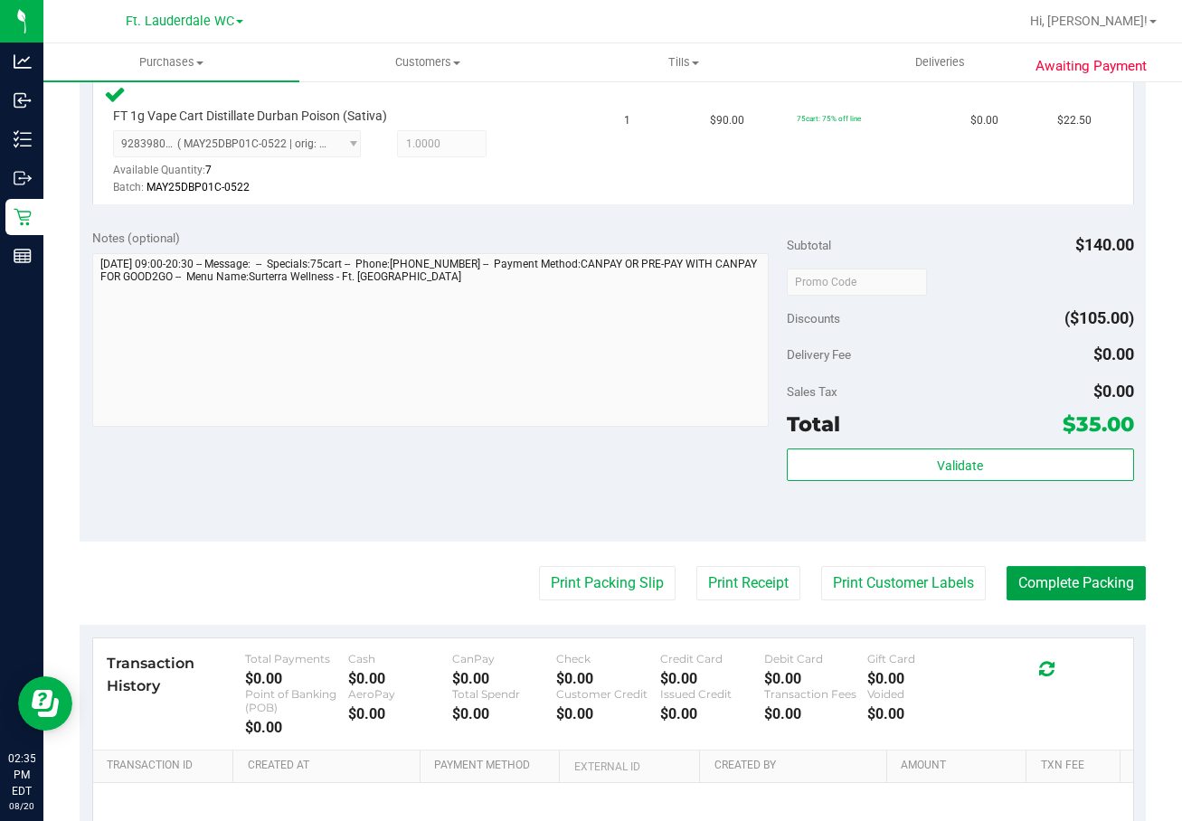
drag, startPoint x: 1036, startPoint y: 580, endPoint x: 223, endPoint y: 332, distance: 849.9
click at [960, 580] on button "Complete Packing" at bounding box center [1075, 583] width 139 height 34
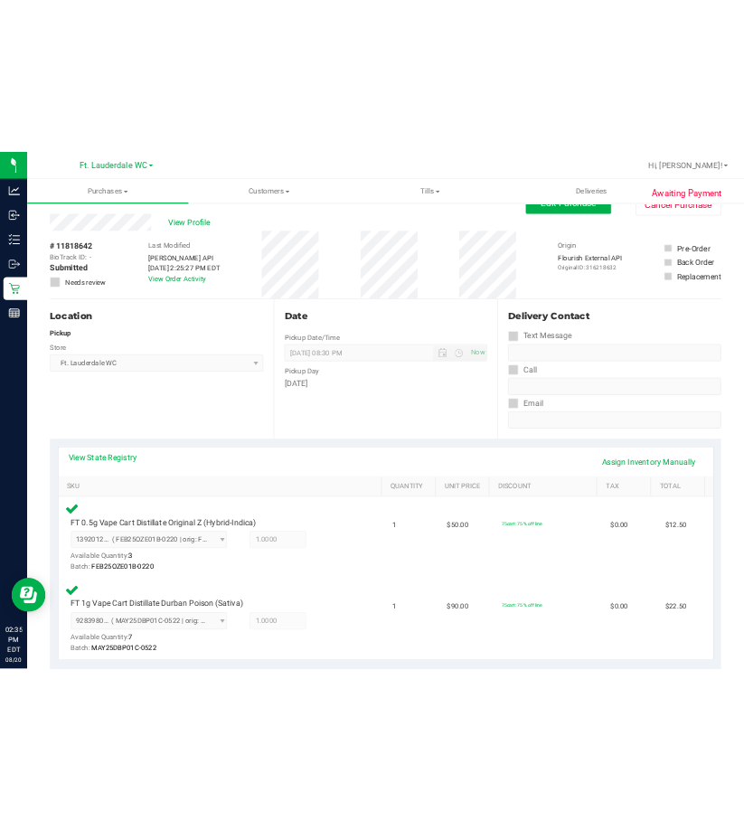
scroll to position [0, 0]
